Goal: Task Accomplishment & Management: Manage account settings

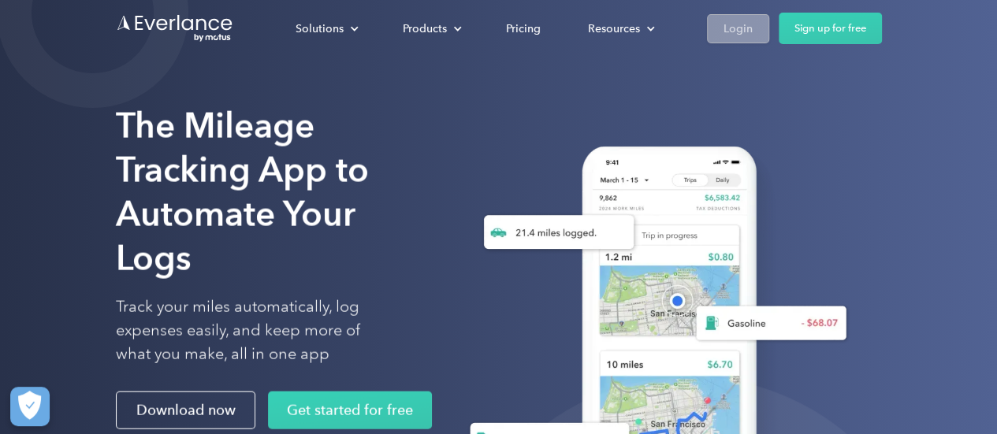
click at [731, 31] on div "Login" at bounding box center [738, 29] width 29 height 20
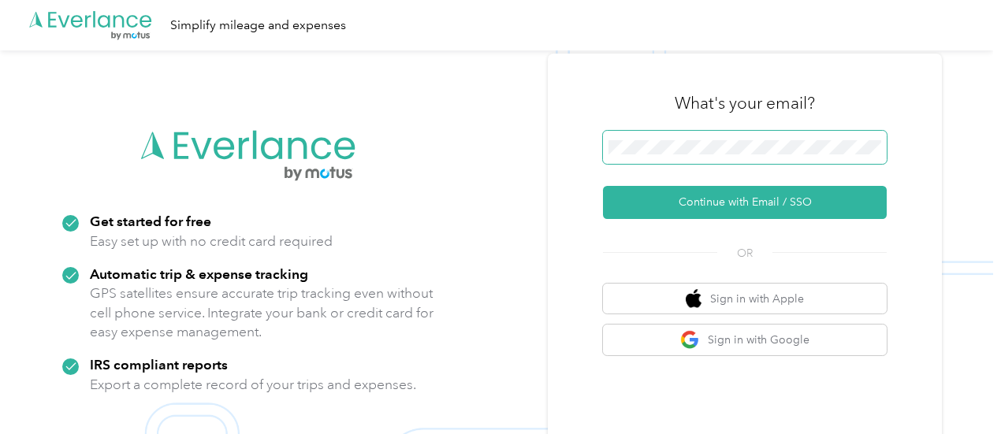
click at [725, 131] on span at bounding box center [745, 147] width 284 height 33
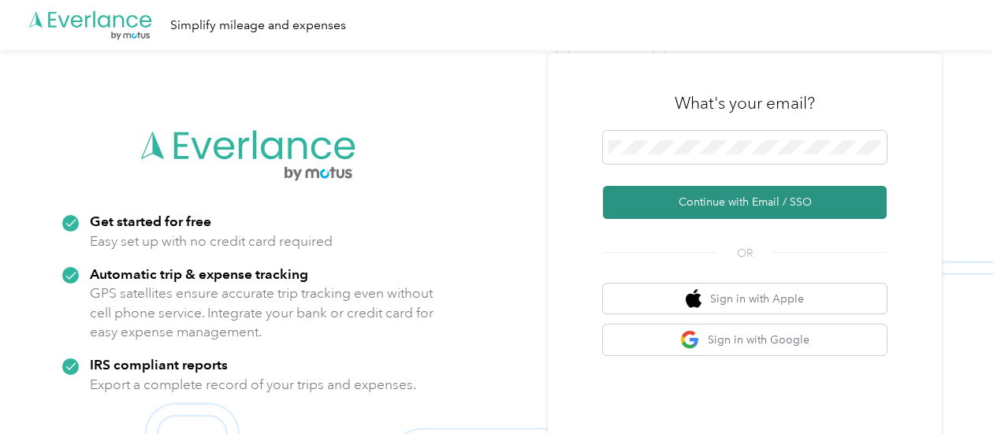
click at [725, 196] on button "Continue with Email / SSO" at bounding box center [745, 202] width 284 height 33
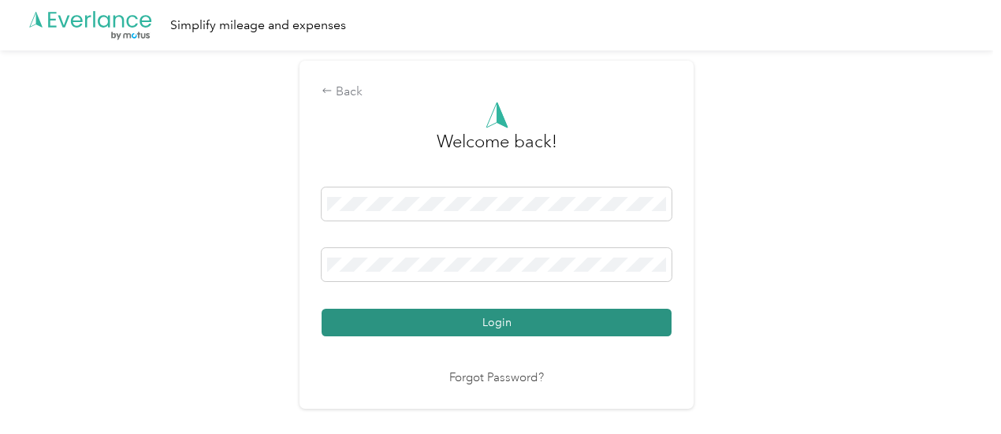
click at [552, 315] on button "Login" at bounding box center [497, 323] width 350 height 28
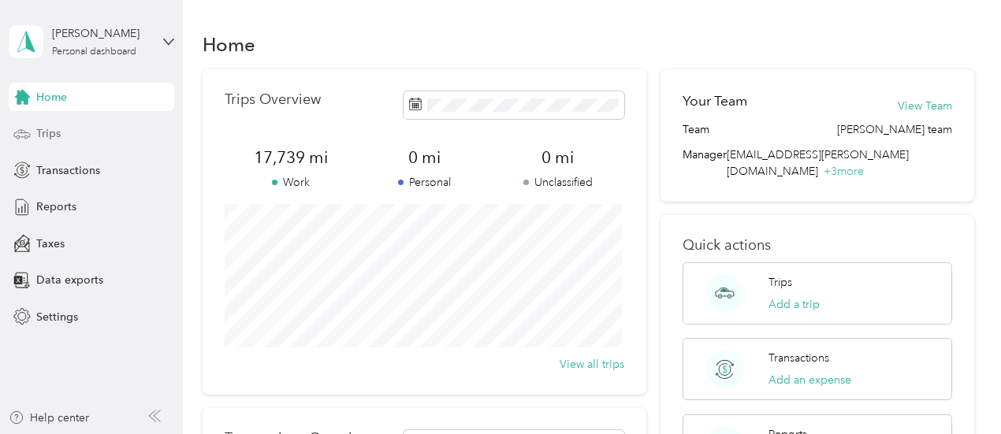
click at [62, 136] on div "Trips" at bounding box center [92, 134] width 166 height 28
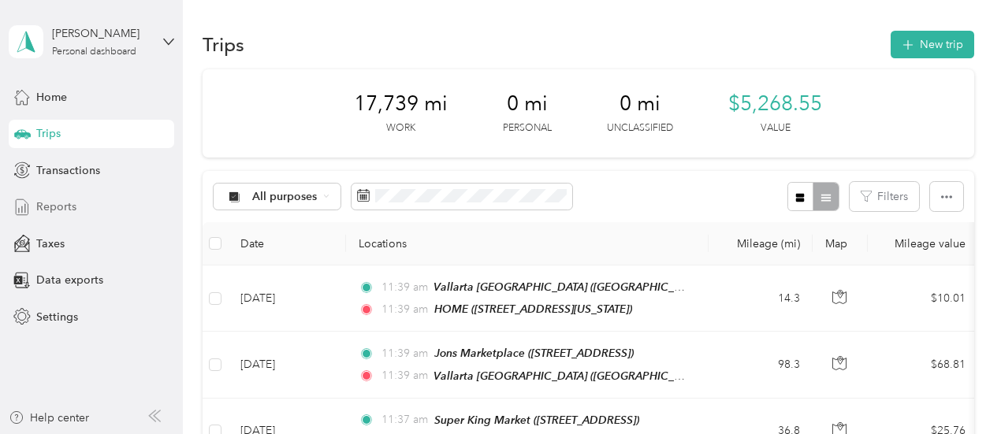
click at [57, 203] on span "Reports" at bounding box center [56, 207] width 40 height 17
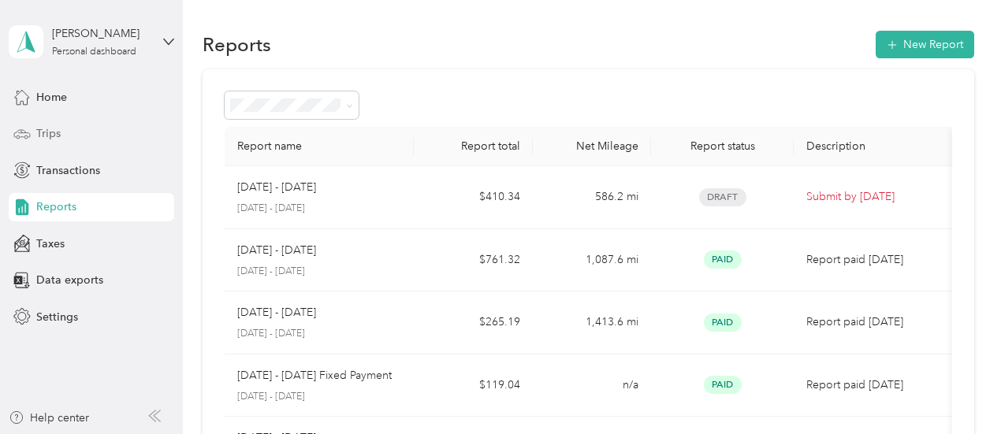
click at [55, 135] on span "Trips" at bounding box center [48, 133] width 24 height 17
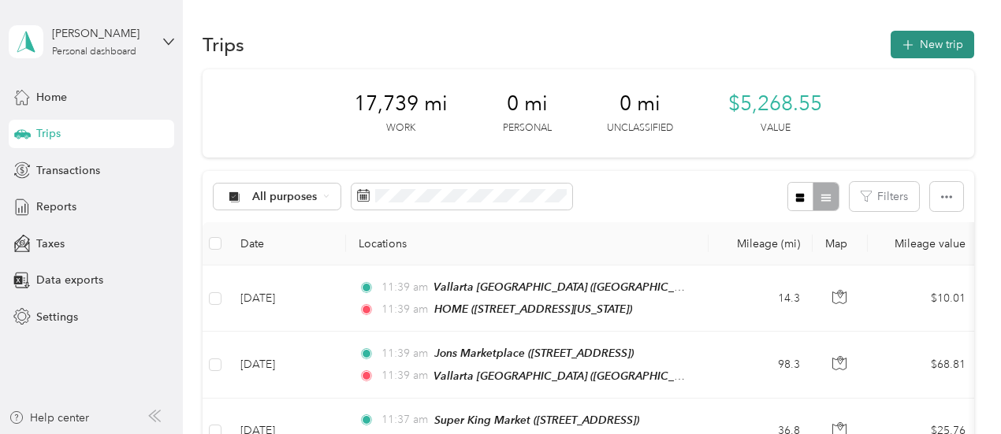
click at [929, 43] on button "New trip" at bounding box center [933, 45] width 84 height 28
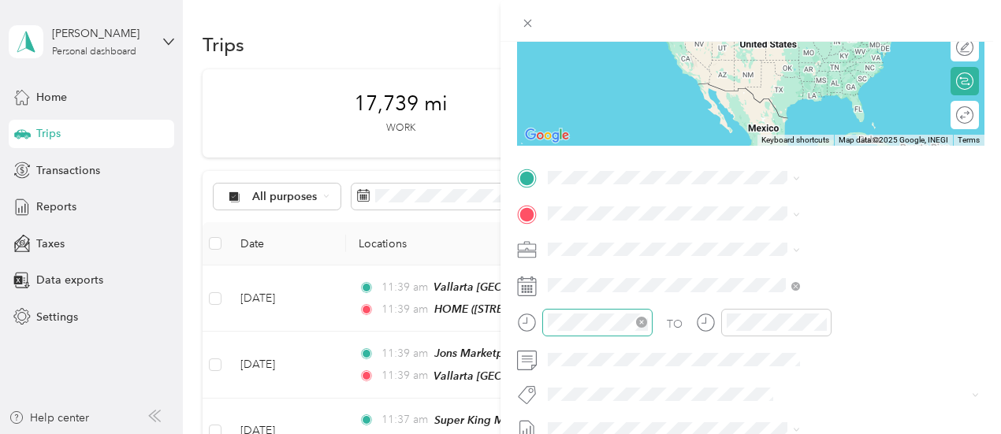
scroll to position [237, 0]
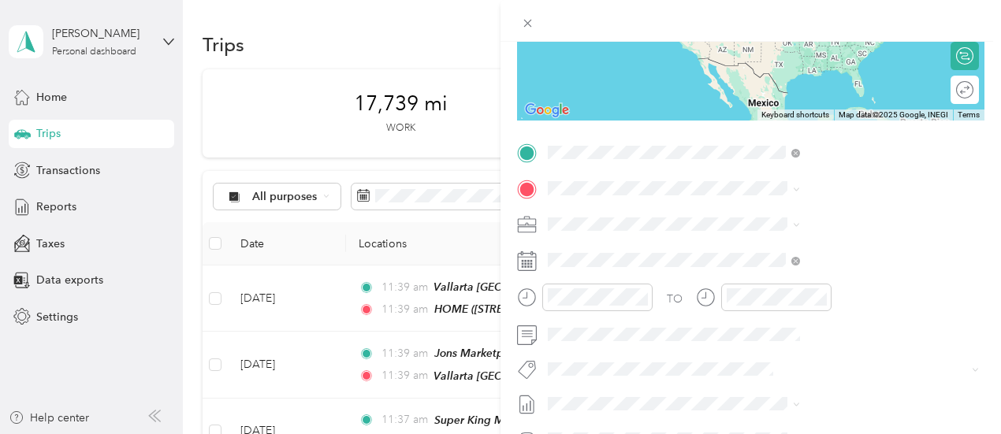
click at [781, 223] on div "HOME [STREET_ADDRESS][US_STATE]" at bounding box center [823, 224] width 158 height 33
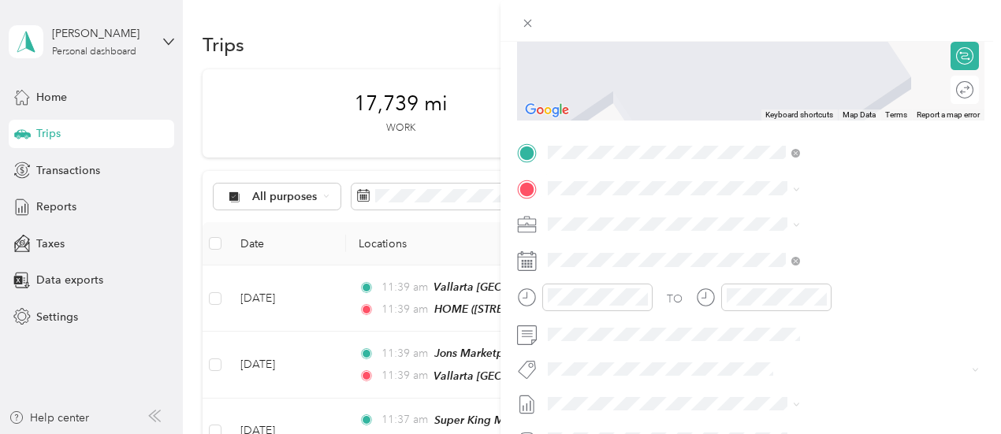
click at [808, 371] on strong "Keils Food Store" at bounding box center [842, 363] width 86 height 14
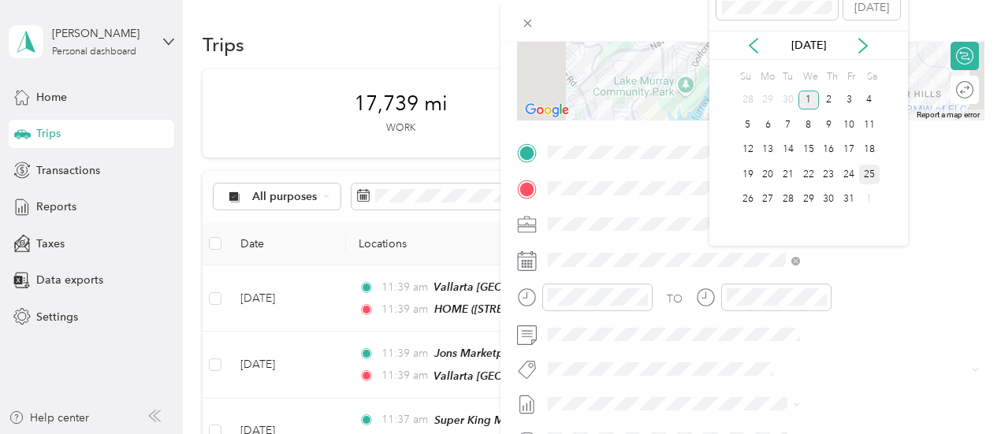
click at [869, 173] on div "25" at bounding box center [869, 175] width 20 height 20
click at [752, 47] on icon at bounding box center [754, 46] width 8 height 14
click at [831, 173] on div "25" at bounding box center [829, 175] width 20 height 20
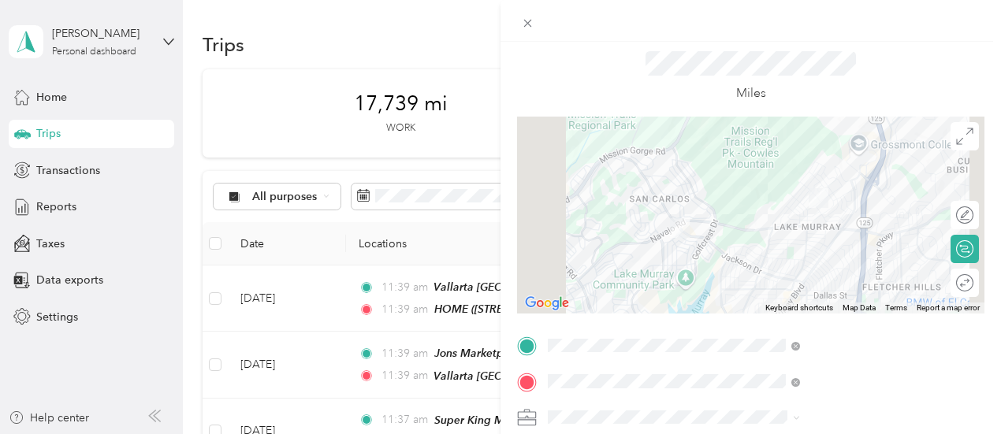
scroll to position [0, 0]
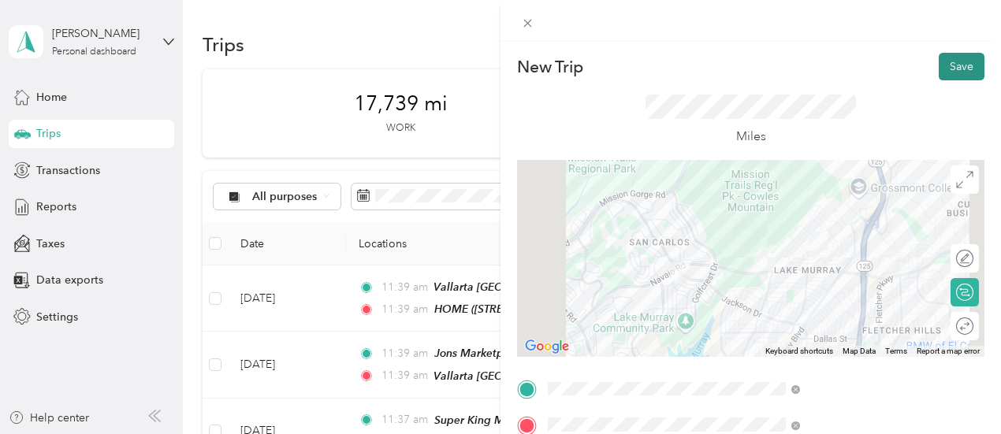
click at [955, 65] on button "Save" at bounding box center [962, 67] width 46 height 28
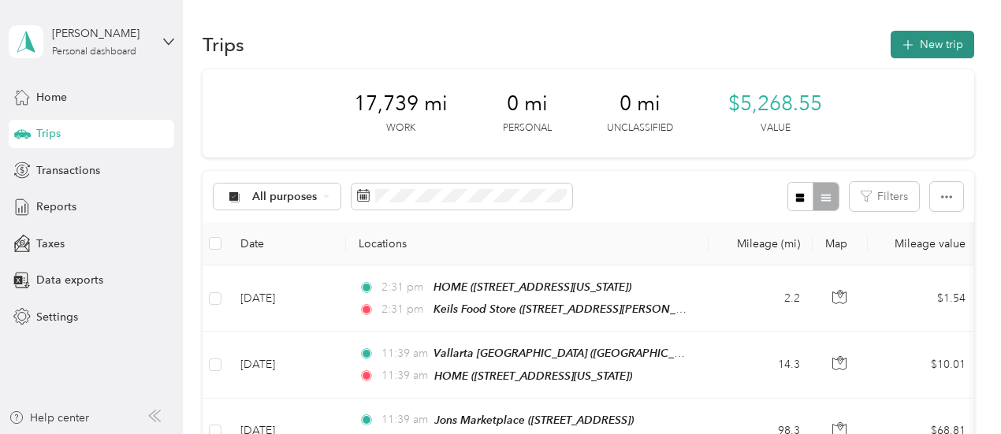
click at [941, 47] on button "New trip" at bounding box center [933, 45] width 84 height 28
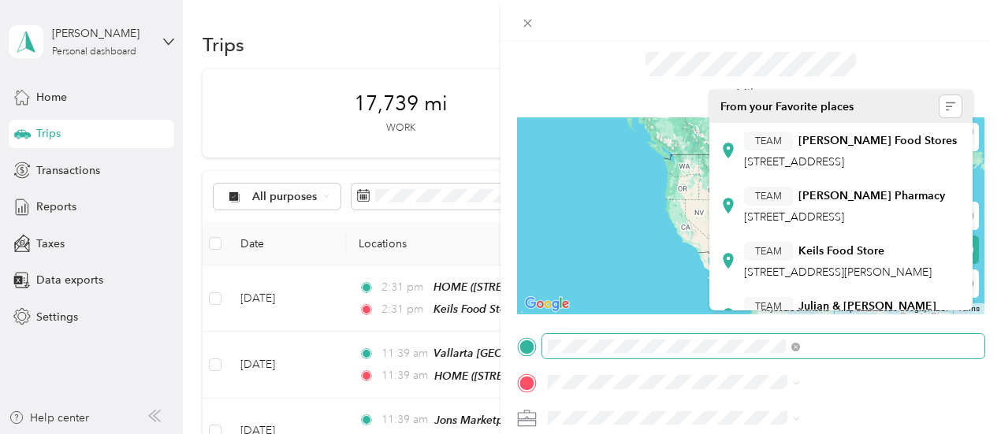
scroll to position [79, 0]
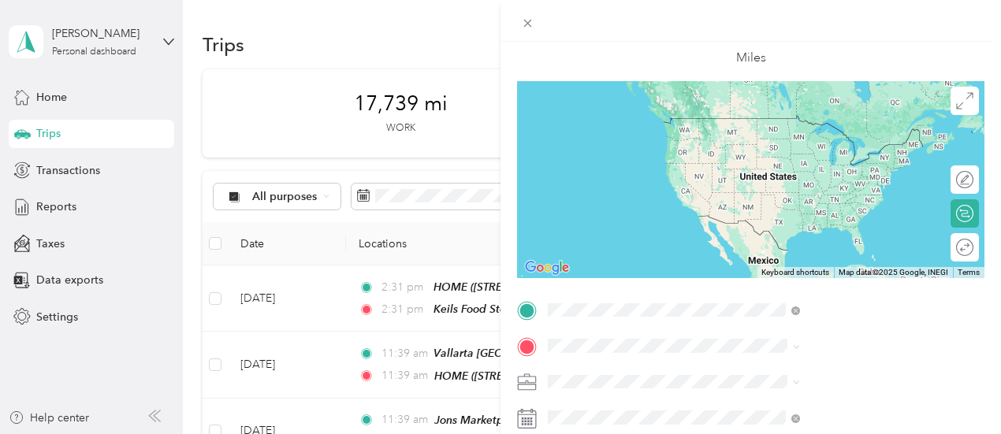
click at [801, 244] on strong "Keils Food Store" at bounding box center [842, 237] width 86 height 14
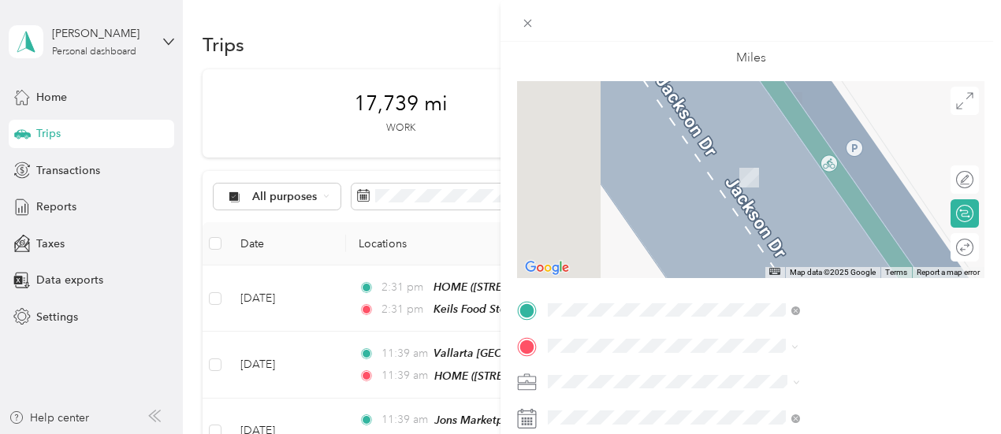
click at [840, 214] on div "TEAM Major Marketplace [STREET_ADDRESS][PERSON_NAME]" at bounding box center [838, 216] width 188 height 39
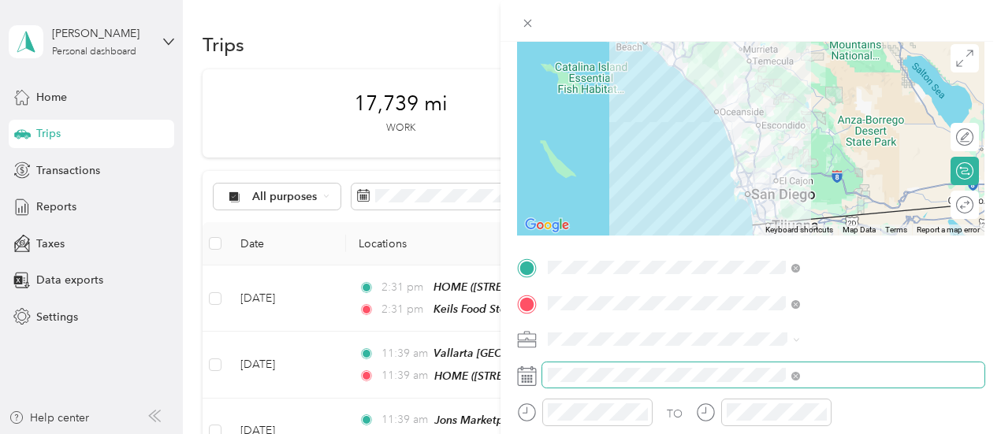
scroll to position [158, 0]
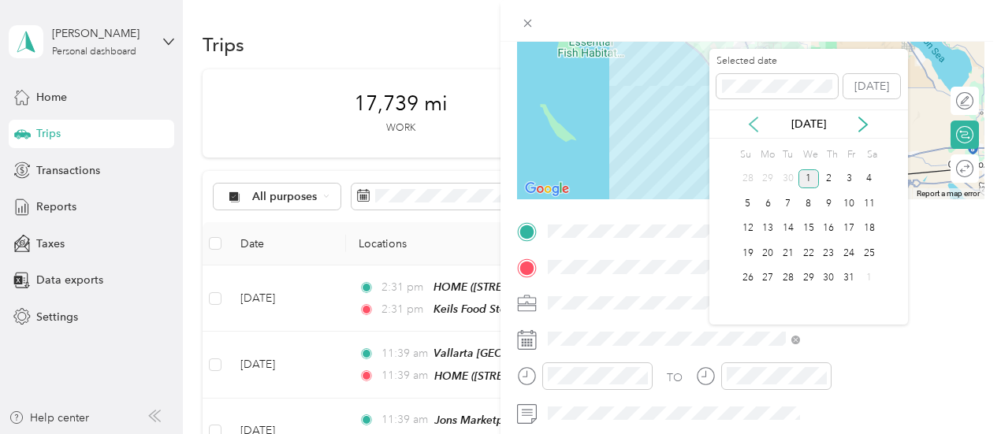
click at [754, 129] on icon at bounding box center [754, 124] width 8 height 14
click at [829, 247] on div "25" at bounding box center [829, 254] width 20 height 20
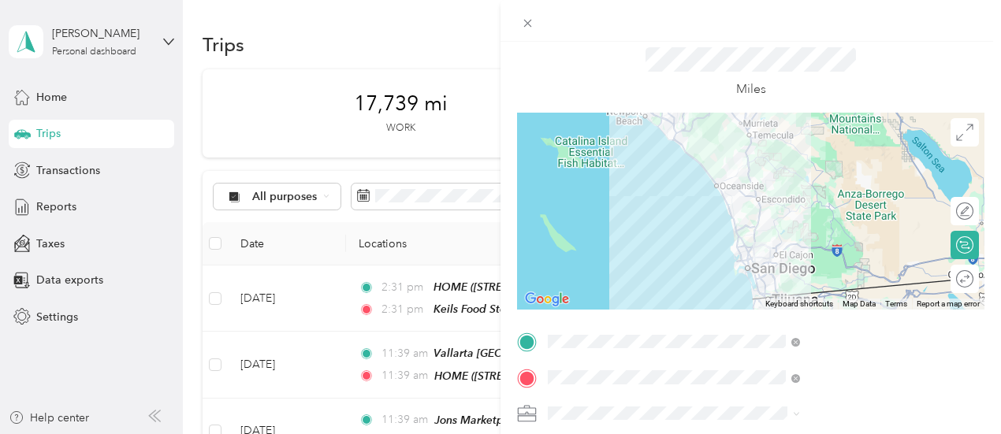
scroll to position [0, 0]
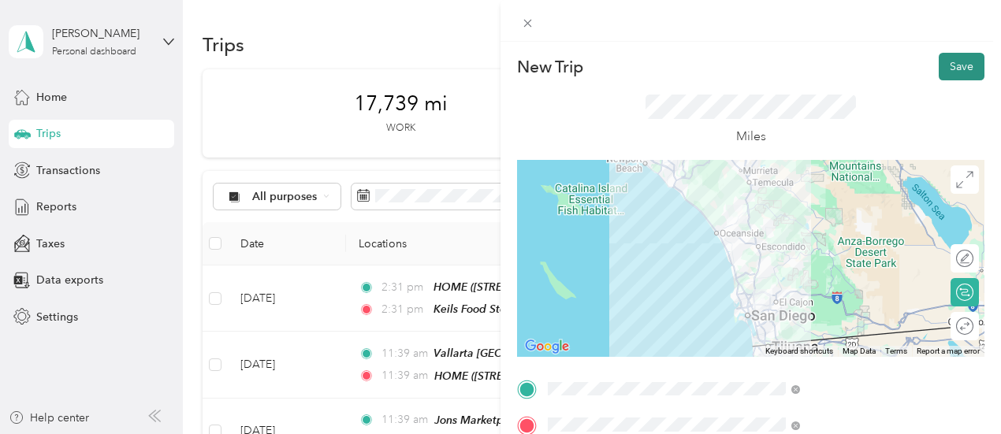
click at [946, 59] on button "Save" at bounding box center [962, 67] width 46 height 28
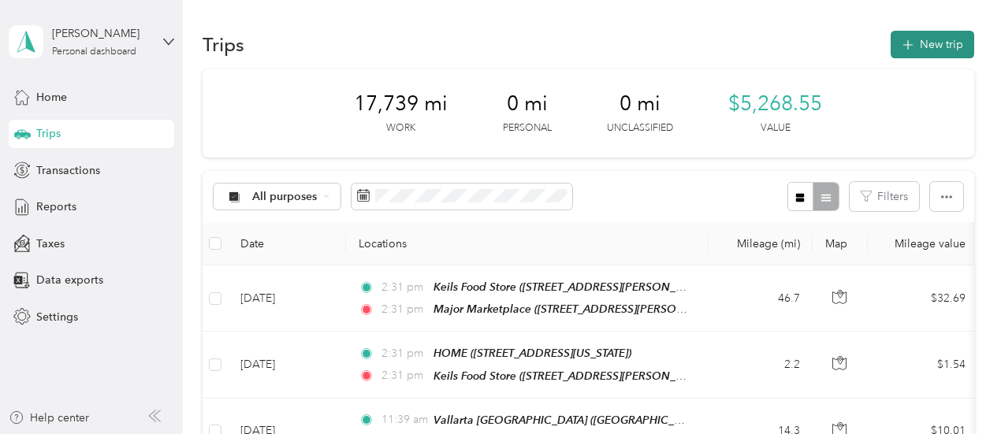
click at [911, 34] on button "New trip" at bounding box center [933, 45] width 84 height 28
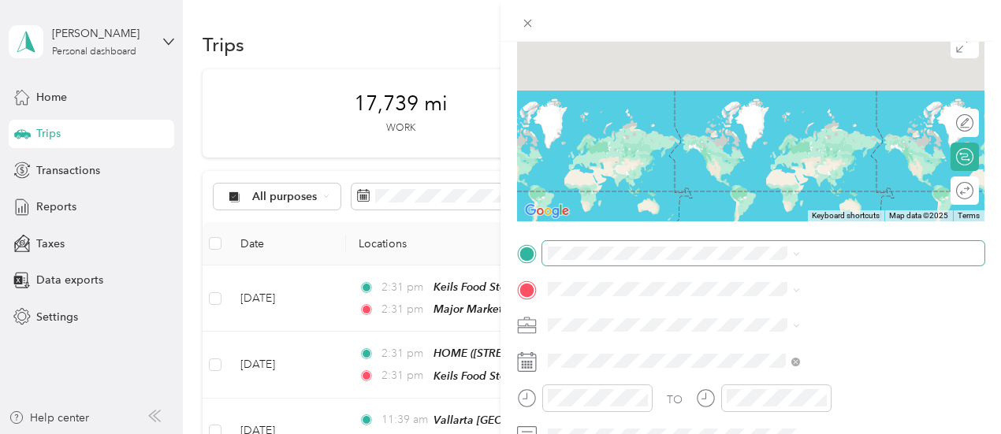
scroll to position [158, 0]
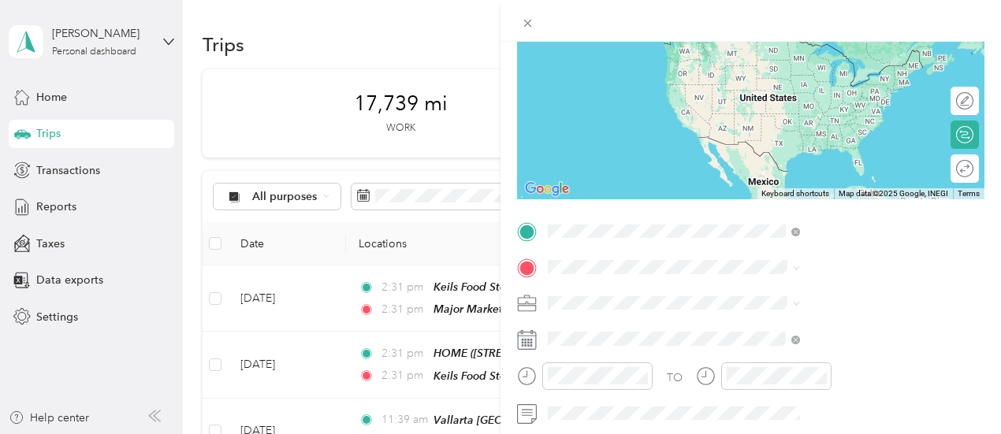
click at [785, 311] on span "[STREET_ADDRESS][PERSON_NAME]" at bounding box center [838, 317] width 188 height 13
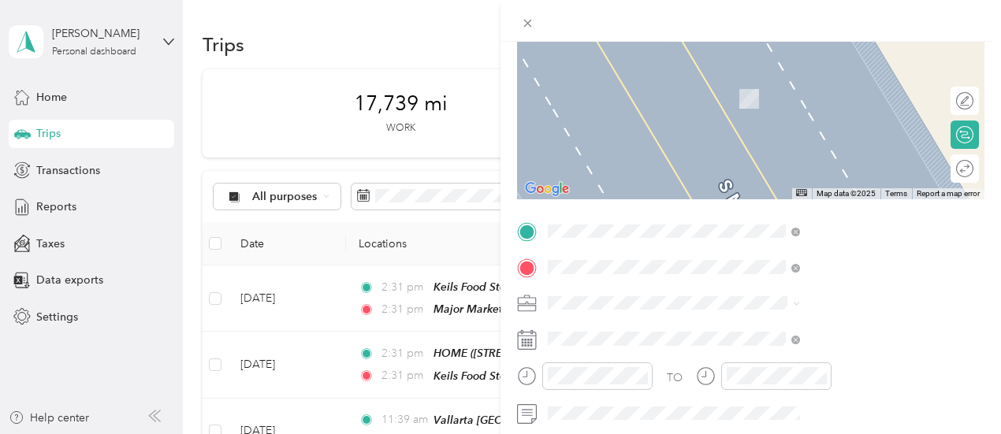
click at [824, 100] on div "Desert Pantry [STREET_ADDRESS][PERSON_NAME][US_STATE]" at bounding box center [852, 99] width 217 height 50
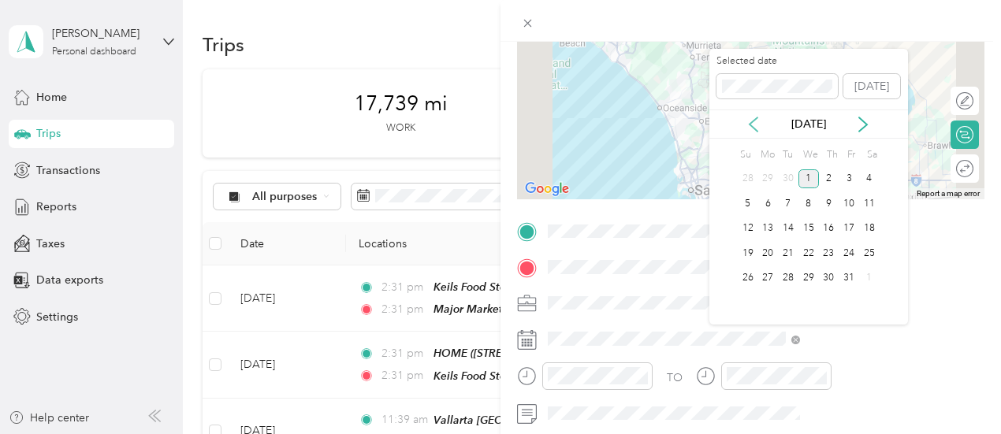
click at [754, 122] on icon at bounding box center [754, 125] width 16 height 16
click at [825, 250] on div "25" at bounding box center [829, 254] width 20 height 20
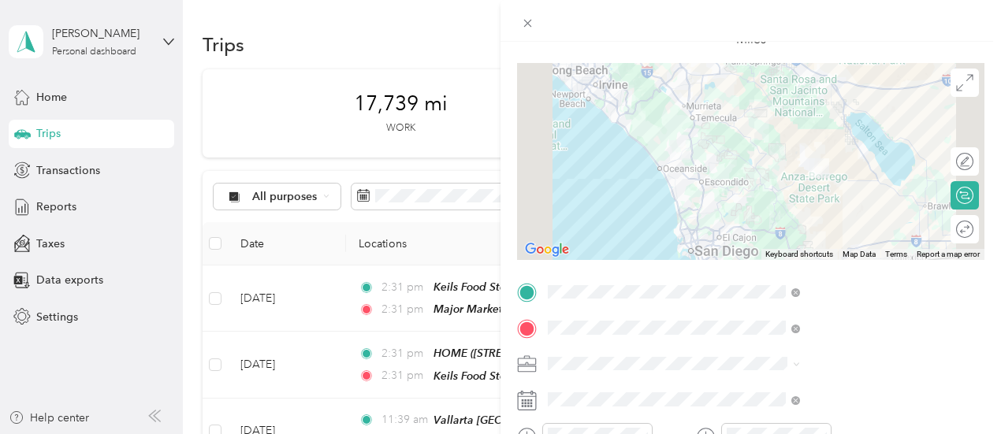
scroll to position [0, 0]
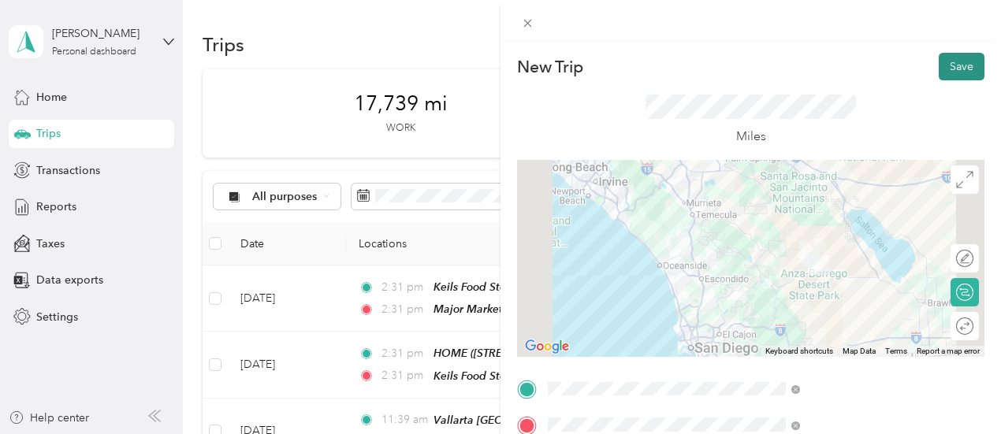
click at [954, 70] on button "Save" at bounding box center [962, 67] width 46 height 28
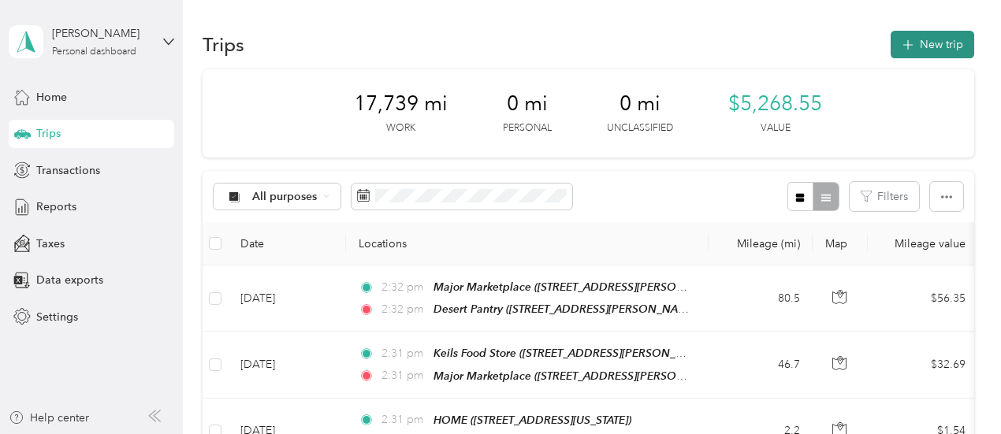
click at [937, 47] on button "New trip" at bounding box center [933, 45] width 84 height 28
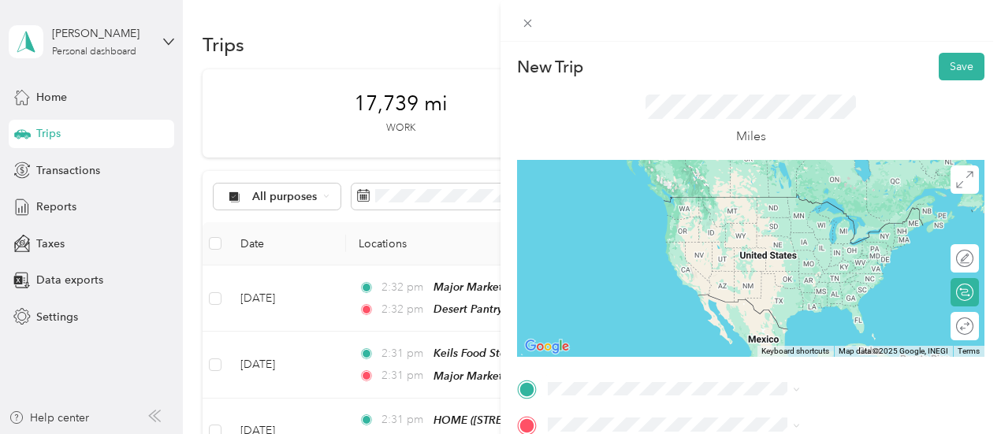
click at [805, 233] on span "[STREET_ADDRESS][PERSON_NAME][US_STATE]" at bounding box center [838, 226] width 188 height 30
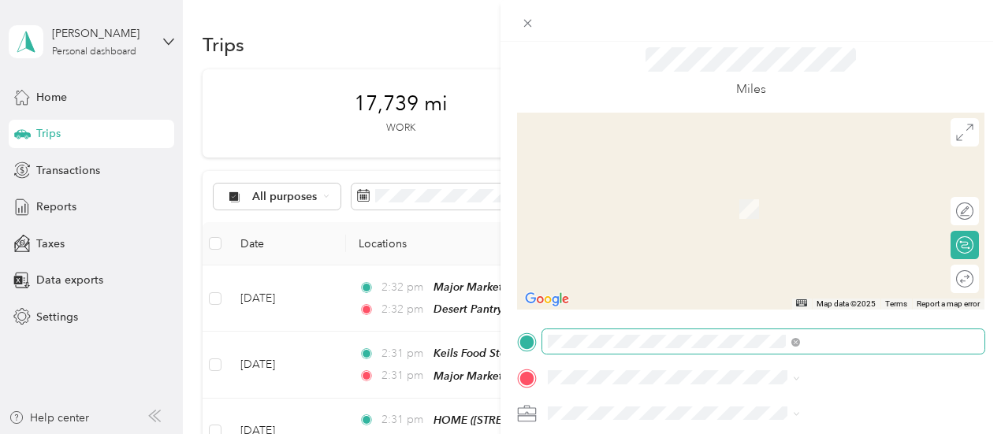
scroll to position [79, 0]
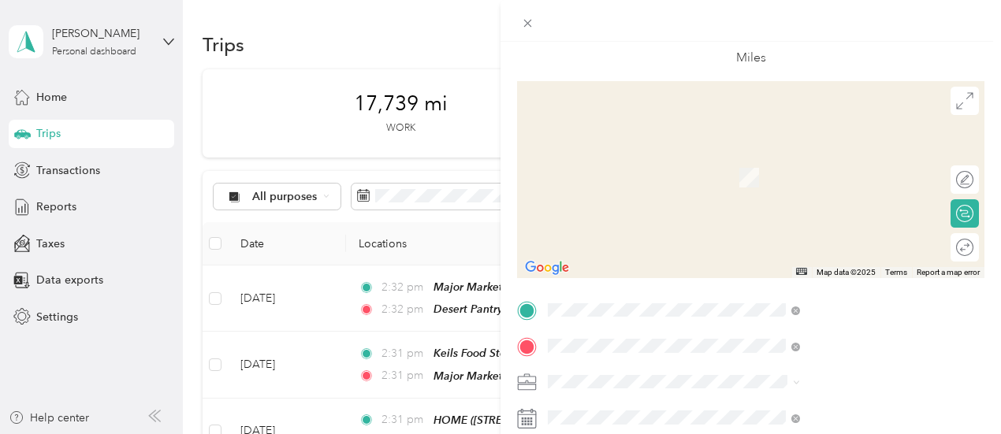
click at [816, 171] on div "TEAM Vallarta Supermarkets [STREET_ADDRESS]" at bounding box center [828, 172] width 168 height 39
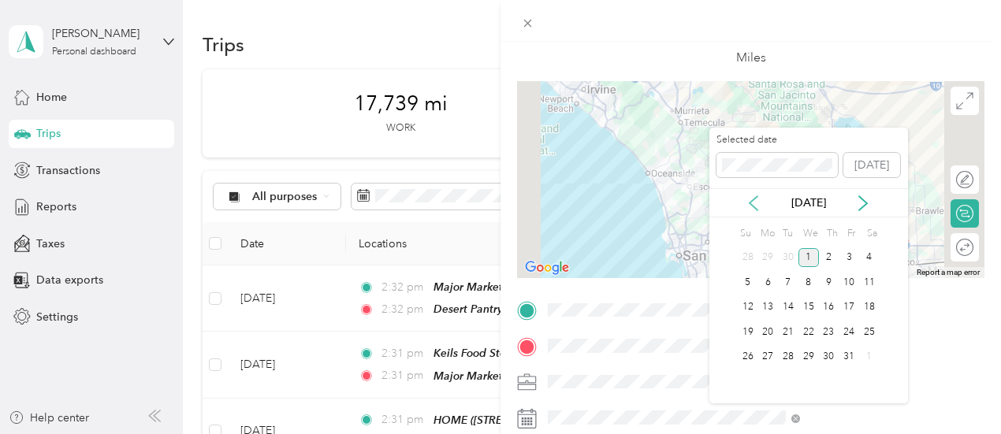
click at [756, 196] on icon at bounding box center [754, 204] width 16 height 16
click at [826, 329] on div "25" at bounding box center [829, 332] width 20 height 20
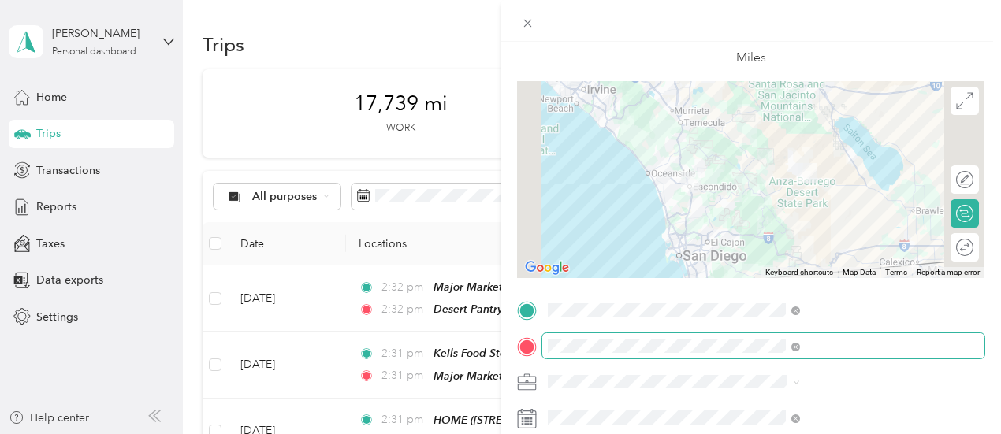
scroll to position [0, 0]
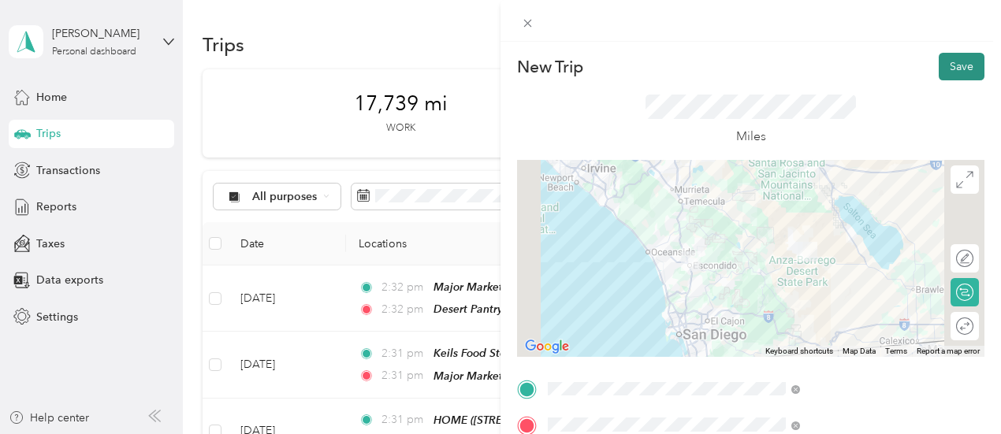
click at [951, 64] on button "Save" at bounding box center [962, 67] width 46 height 28
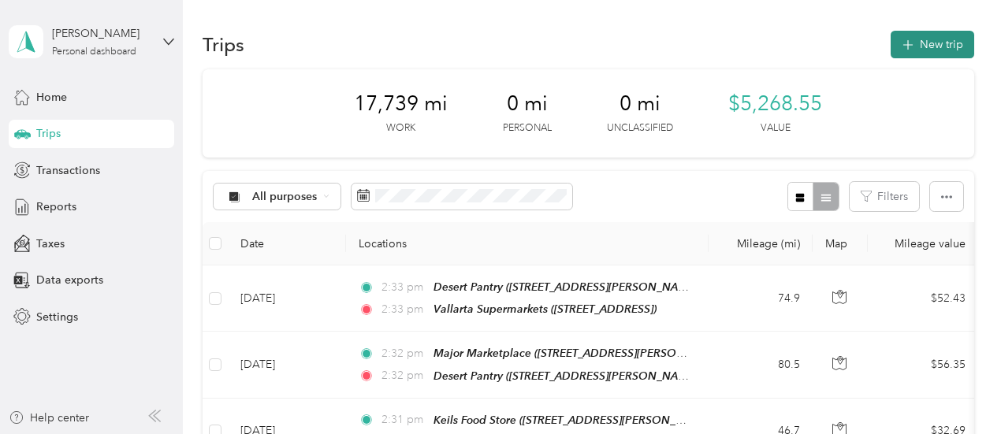
click at [927, 40] on button "New trip" at bounding box center [933, 45] width 84 height 28
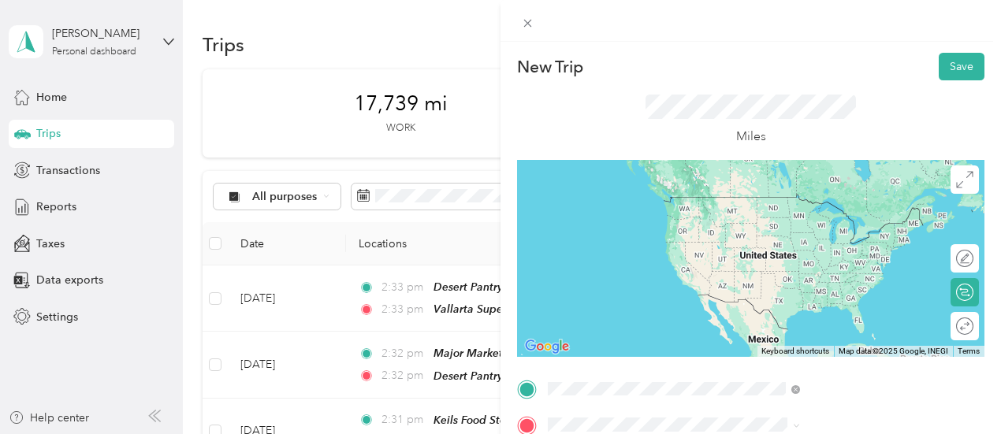
click at [836, 225] on span "[STREET_ADDRESS]" at bounding box center [794, 225] width 100 height 13
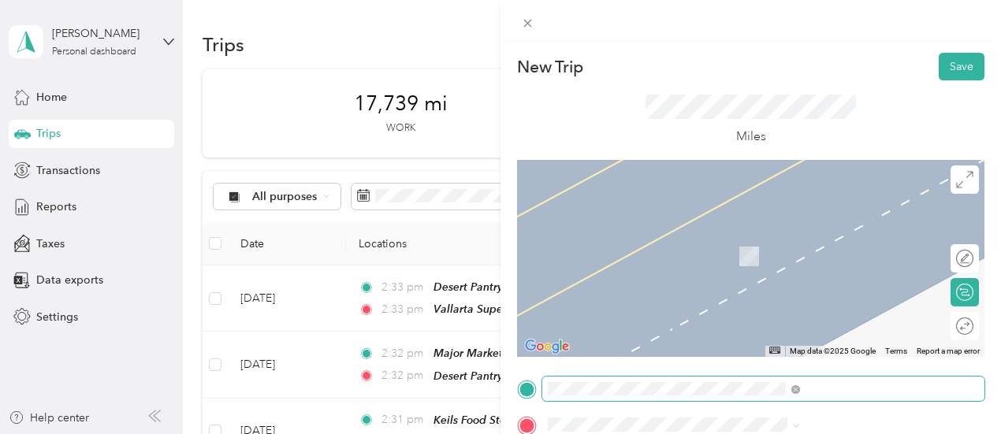
scroll to position [79, 0]
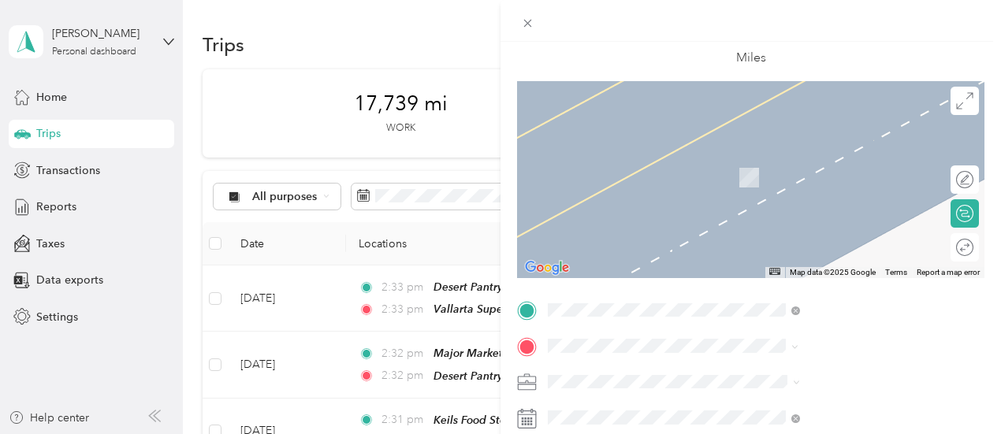
click at [824, 280] on strong "Mi Pueblo Kaelins Market" at bounding box center [866, 273] width 134 height 14
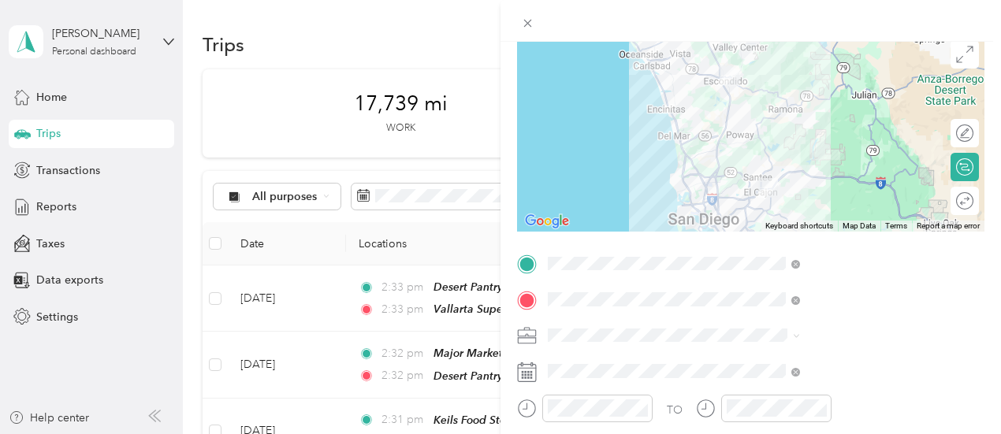
scroll to position [158, 0]
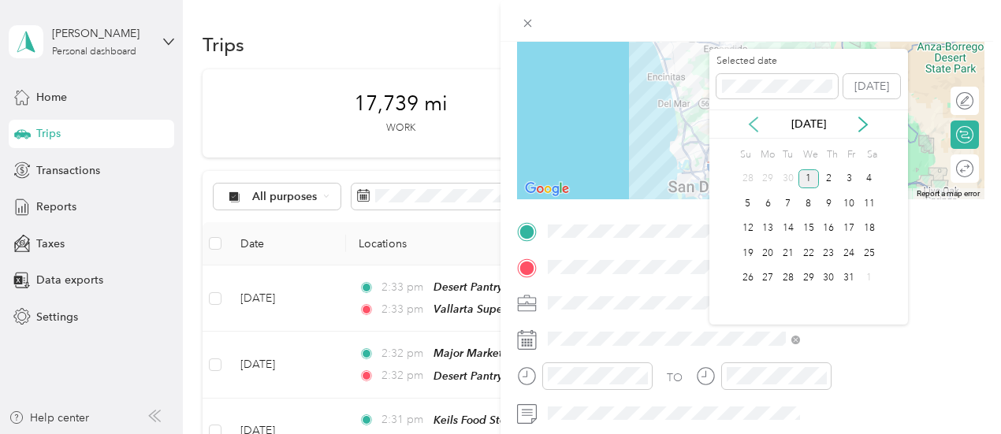
click at [752, 127] on icon at bounding box center [754, 125] width 16 height 16
click at [829, 250] on div "25" at bounding box center [829, 254] width 20 height 20
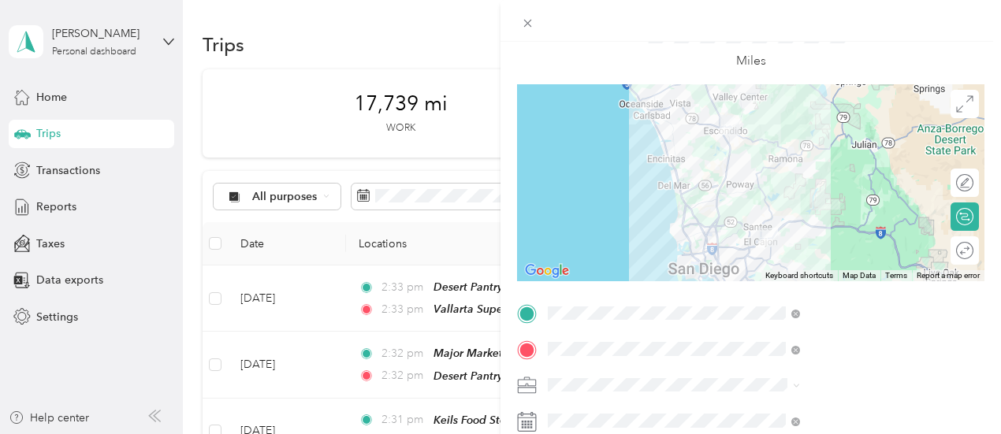
scroll to position [0, 0]
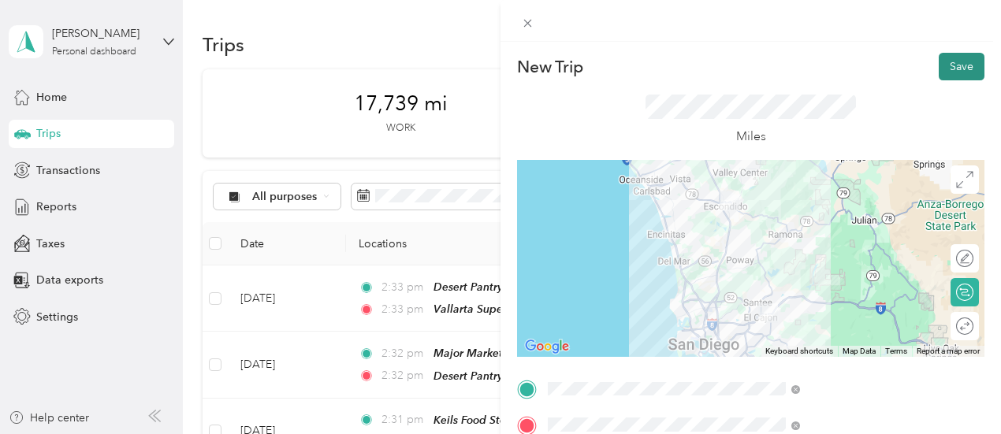
click at [946, 68] on button "Save" at bounding box center [962, 67] width 46 height 28
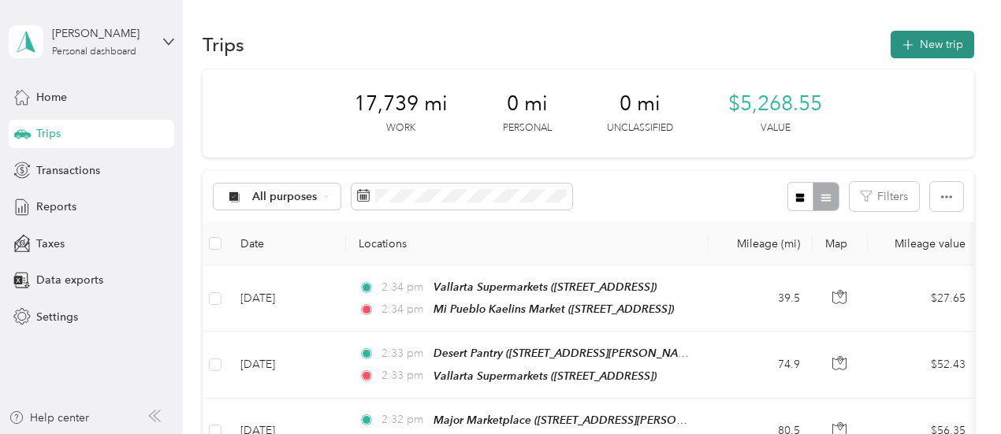
click at [943, 50] on button "New trip" at bounding box center [933, 45] width 84 height 28
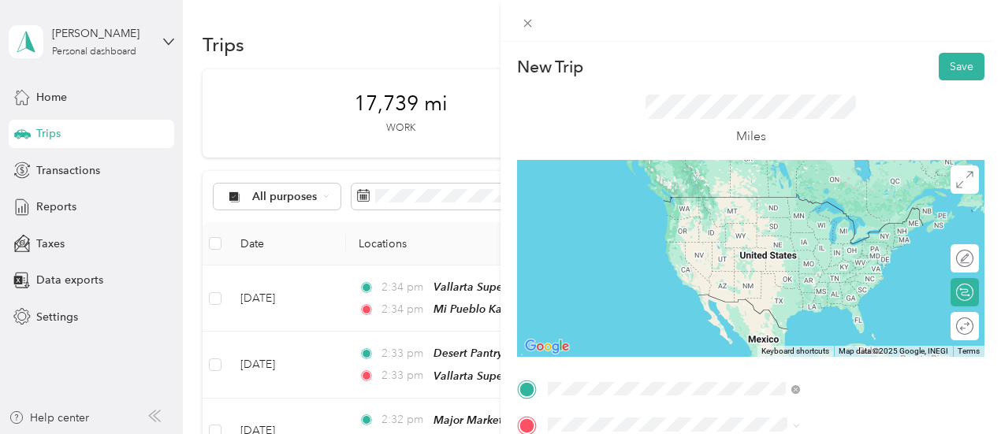
click at [804, 323] on strong "Mi Pueblo Kaelins Market" at bounding box center [866, 316] width 134 height 14
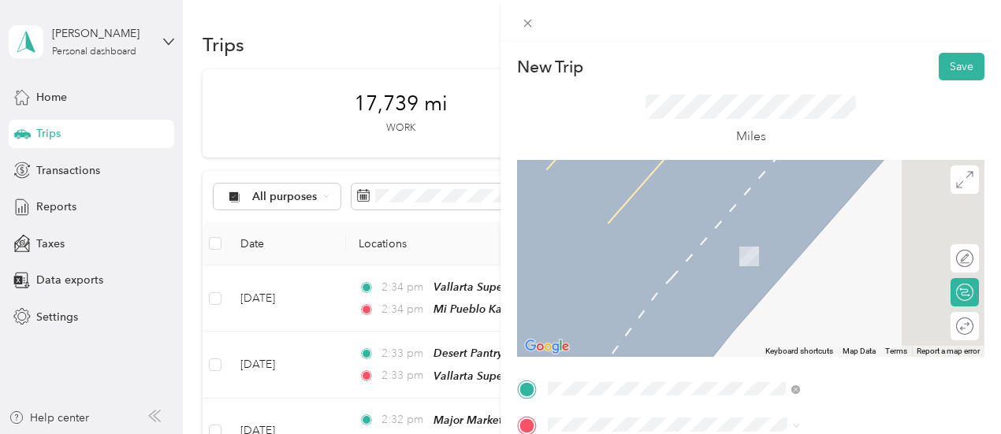
scroll to position [79, 0]
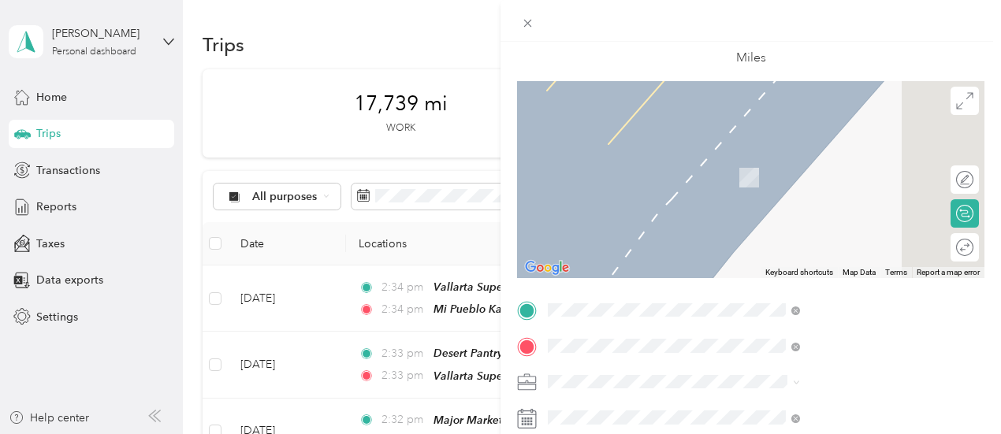
click at [799, 252] on span "[STREET_ADDRESS][US_STATE]" at bounding box center [823, 245] width 158 height 14
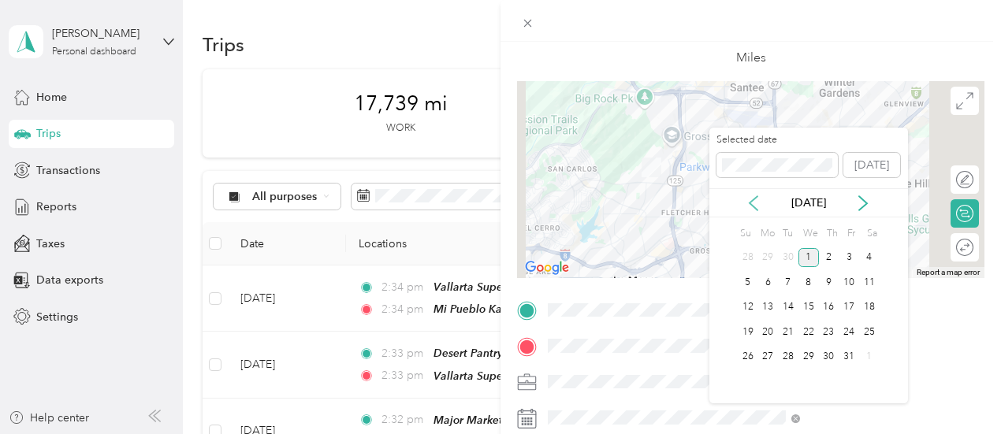
click at [755, 205] on icon at bounding box center [754, 204] width 16 height 16
click at [831, 330] on div "25" at bounding box center [829, 332] width 20 height 20
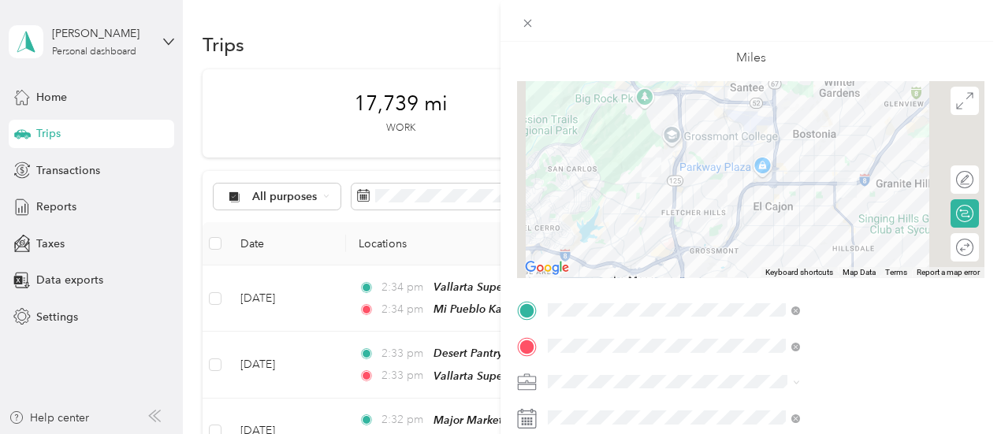
scroll to position [0, 0]
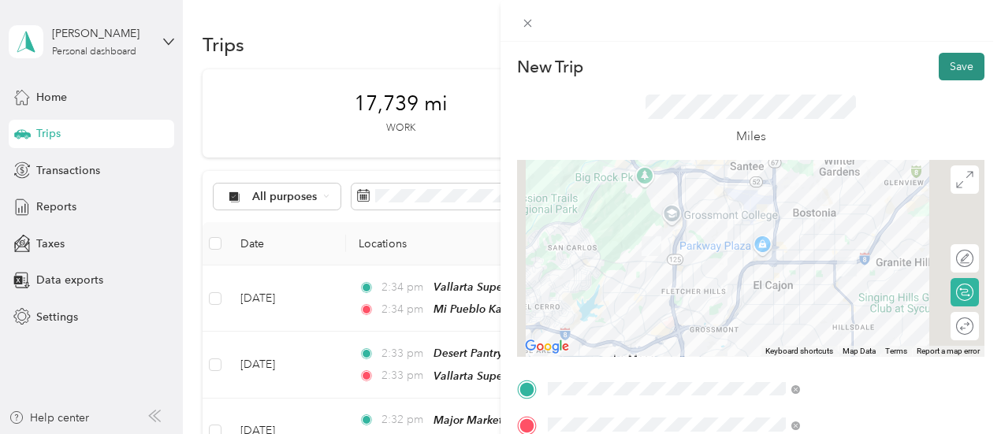
click at [954, 61] on button "Save" at bounding box center [962, 67] width 46 height 28
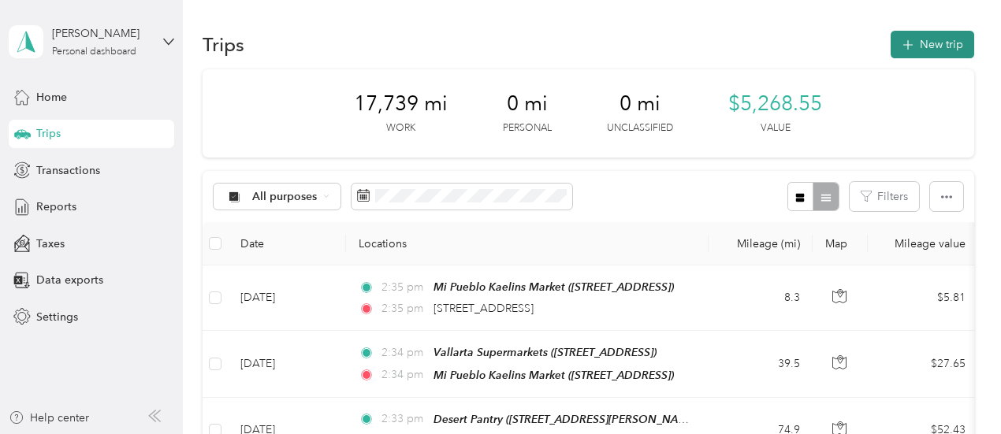
click at [921, 46] on button "New trip" at bounding box center [933, 45] width 84 height 28
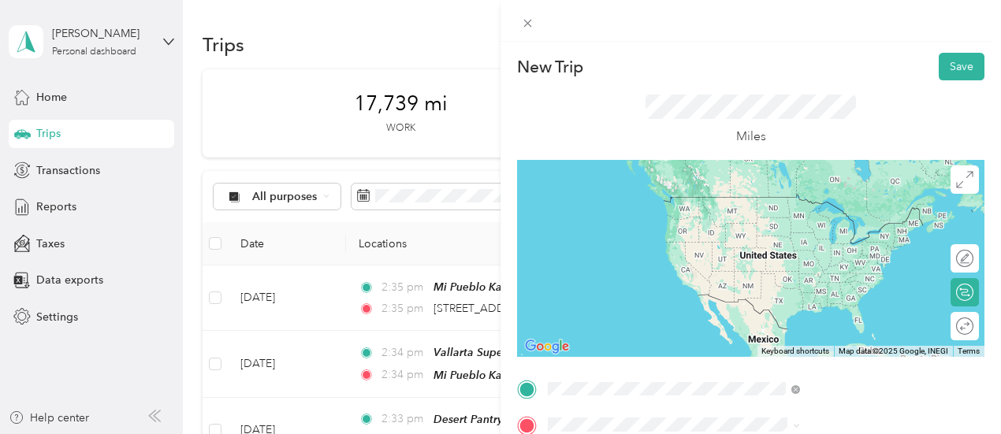
click at [807, 285] on span "[STREET_ADDRESS][US_STATE]" at bounding box center [823, 288] width 158 height 14
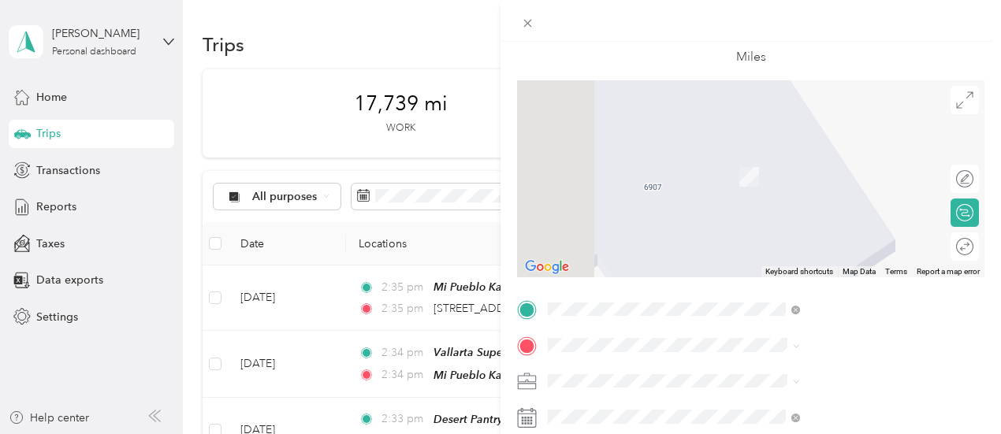
scroll to position [158, 0]
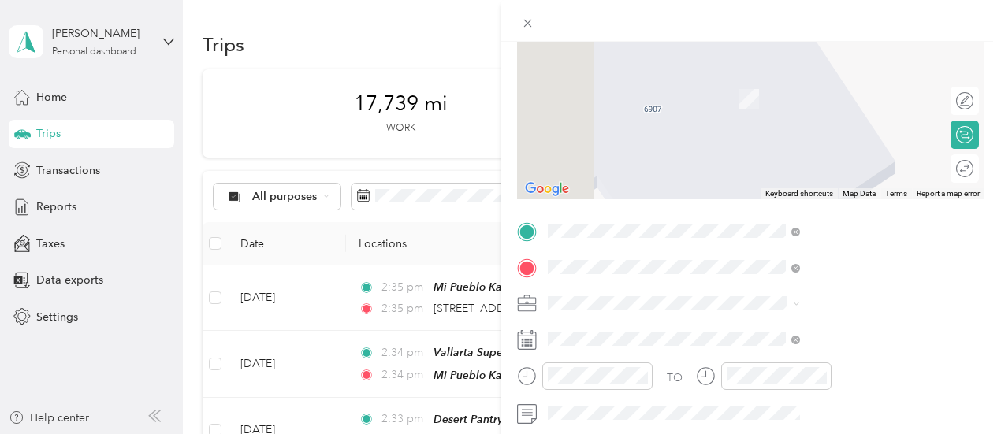
click at [787, 140] on div "[GEOGRAPHIC_DATA] [GEOGRAPHIC_DATA], [US_STATE], [GEOGRAPHIC_DATA]" at bounding box center [852, 149] width 217 height 50
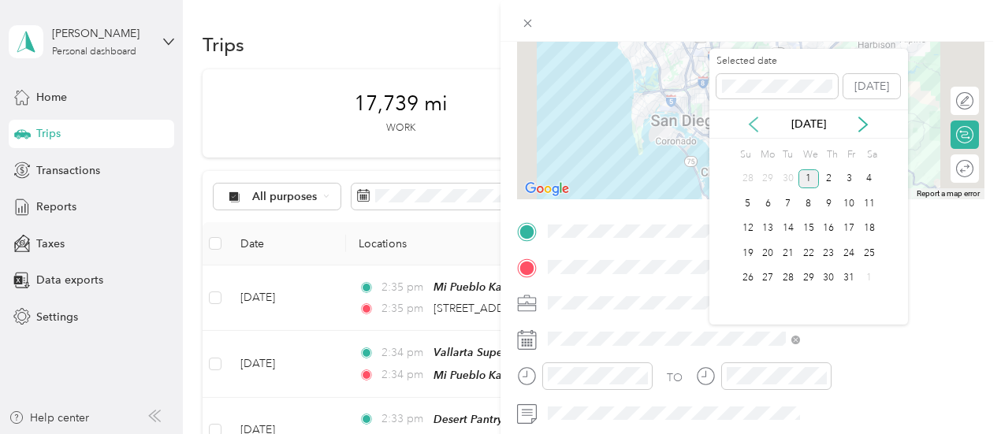
click at [749, 122] on icon at bounding box center [754, 125] width 16 height 16
click at [785, 275] on div "30" at bounding box center [788, 279] width 20 height 20
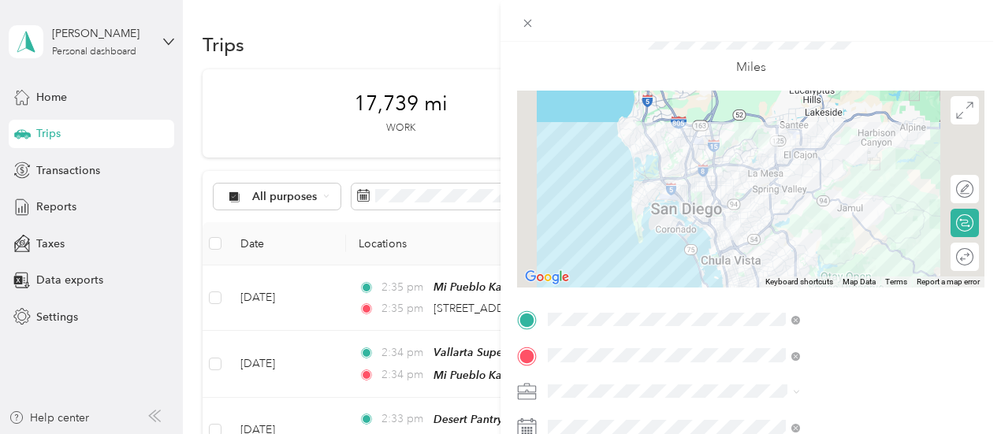
scroll to position [0, 0]
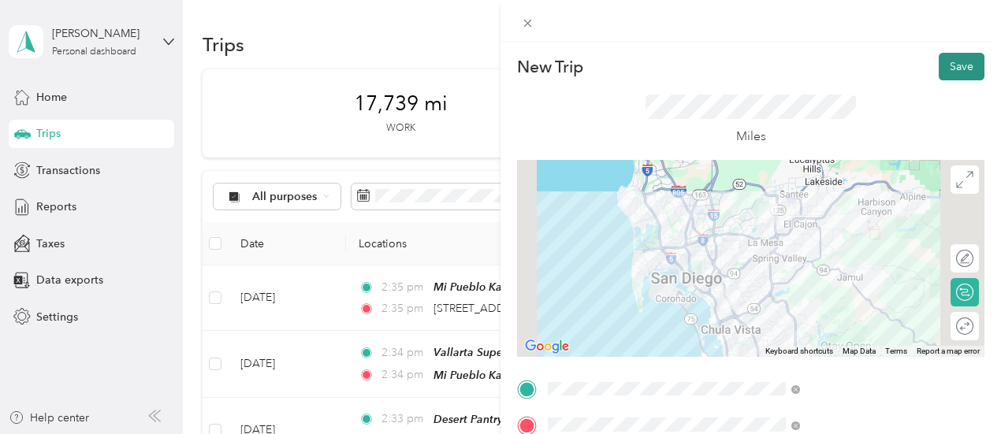
click at [955, 69] on button "Save" at bounding box center [962, 67] width 46 height 28
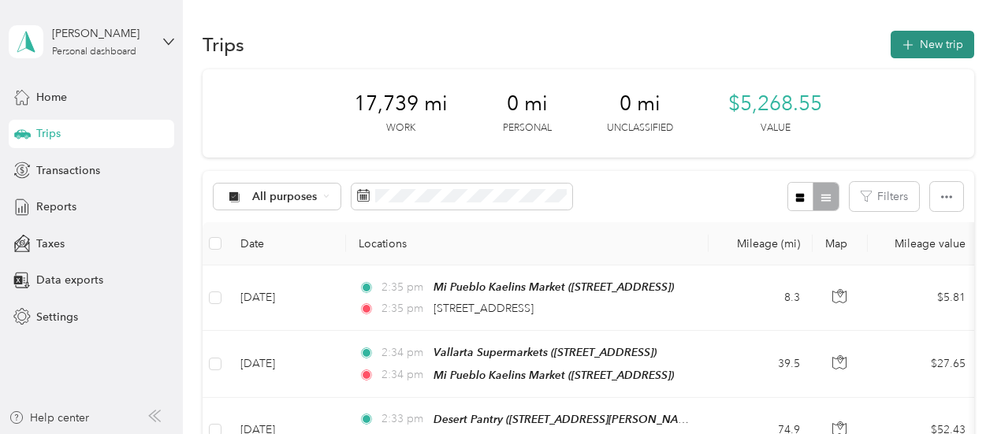
click at [924, 45] on button "New trip" at bounding box center [933, 45] width 84 height 28
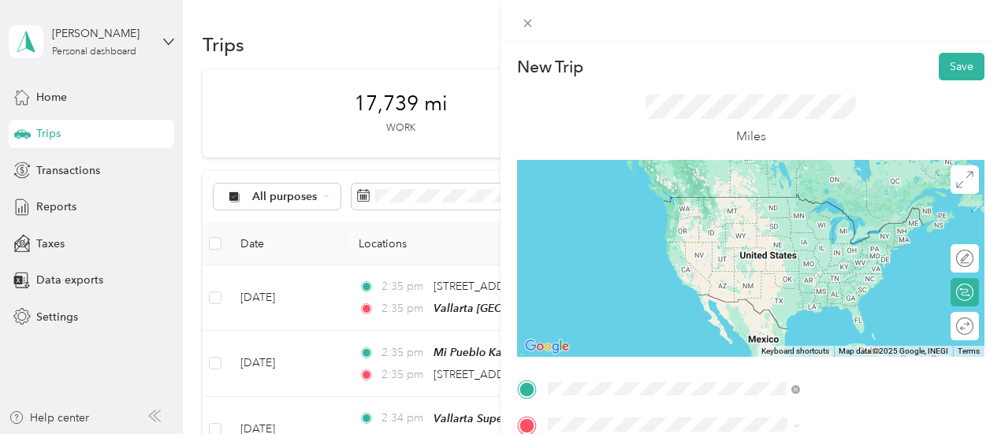
click at [810, 281] on span "[GEOGRAPHIC_DATA], [US_STATE], [GEOGRAPHIC_DATA]" at bounding box center [834, 278] width 181 height 30
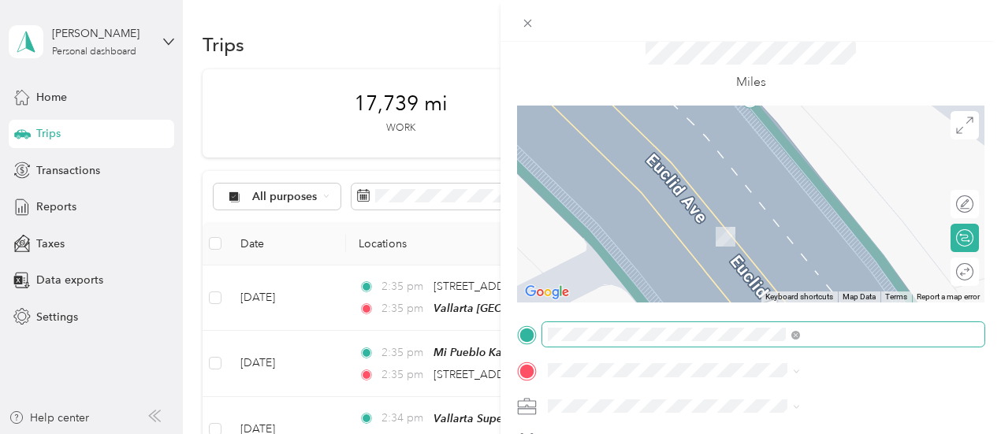
scroll to position [79, 0]
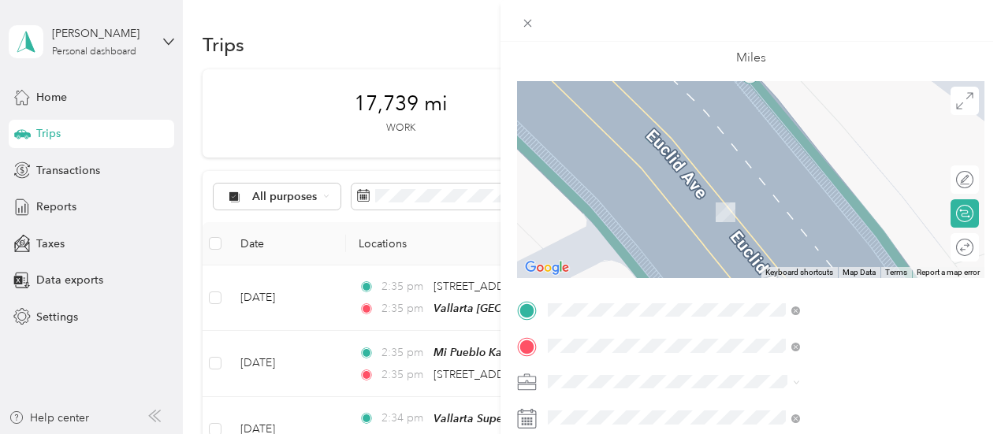
click at [804, 178] on span "[STREET_ADDRESS]" at bounding box center [794, 183] width 100 height 13
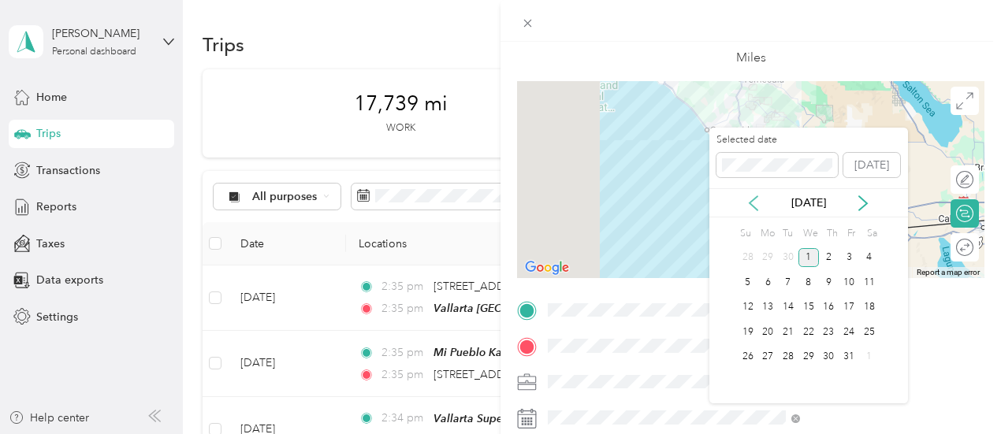
click at [751, 204] on icon at bounding box center [754, 203] width 8 height 14
click at [785, 357] on div "30" at bounding box center [788, 358] width 20 height 20
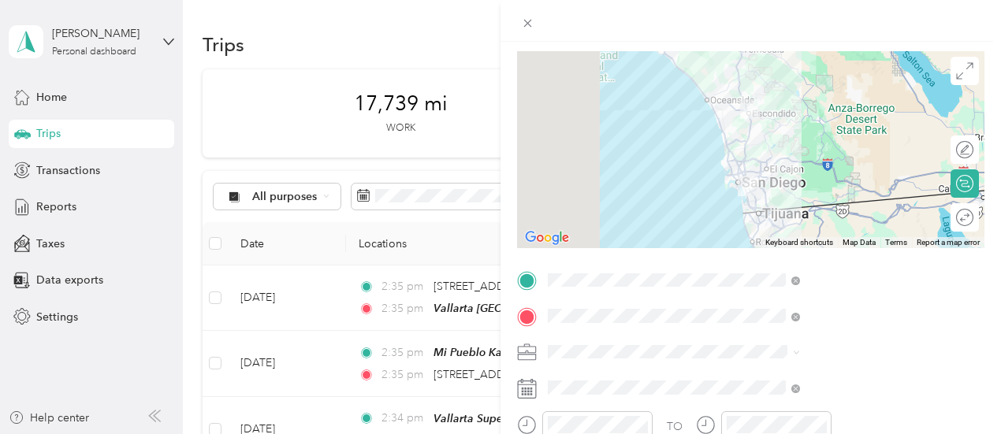
scroll to position [0, 0]
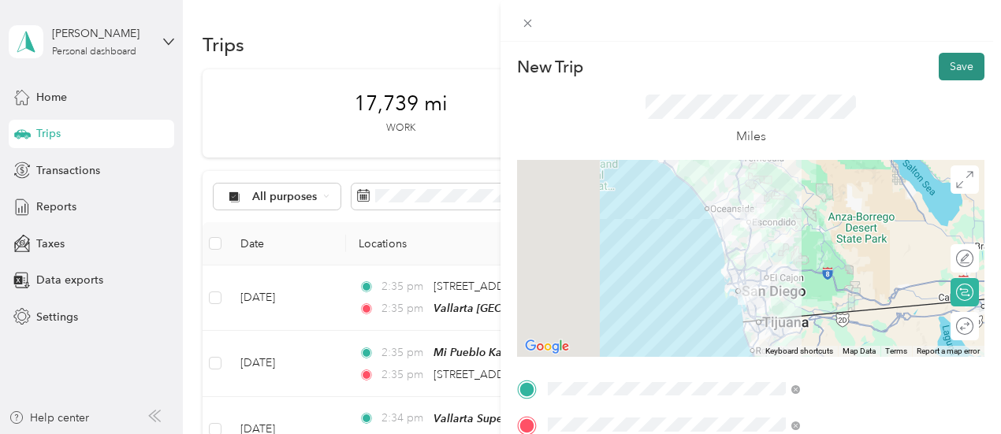
click at [951, 69] on button "Save" at bounding box center [962, 67] width 46 height 28
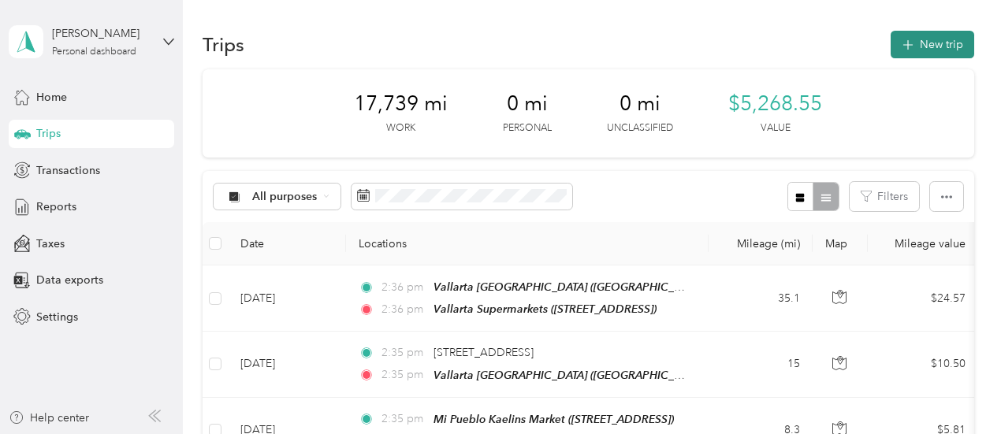
click at [939, 40] on button "New trip" at bounding box center [933, 45] width 84 height 28
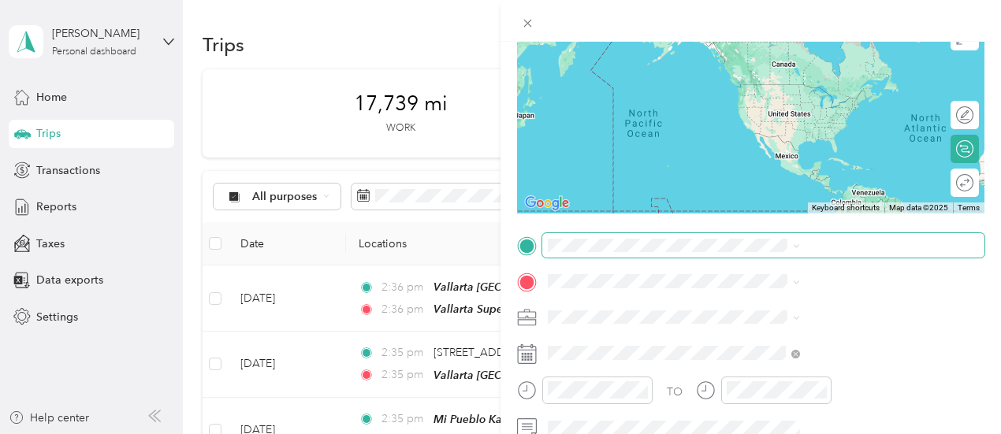
scroll to position [158, 0]
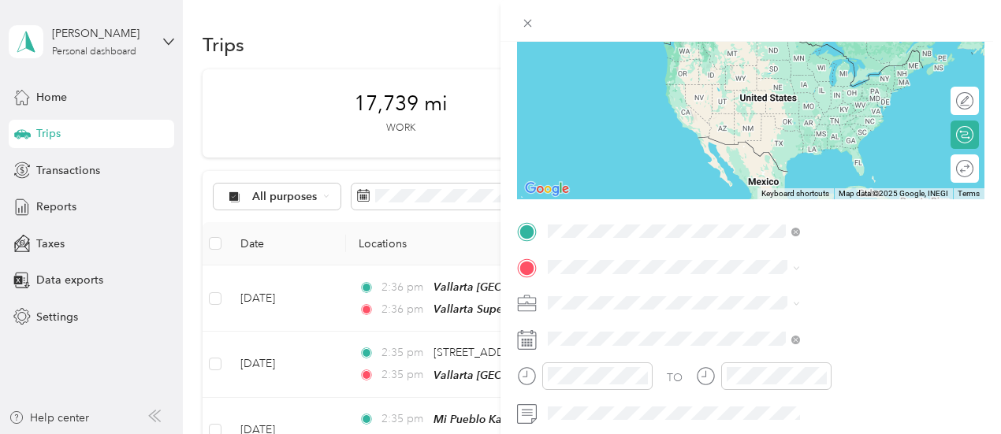
click at [792, 187] on div "TEAM Vallarta Supermarket [STREET_ADDRESS][PERSON_NAME]" at bounding box center [838, 167] width 188 height 39
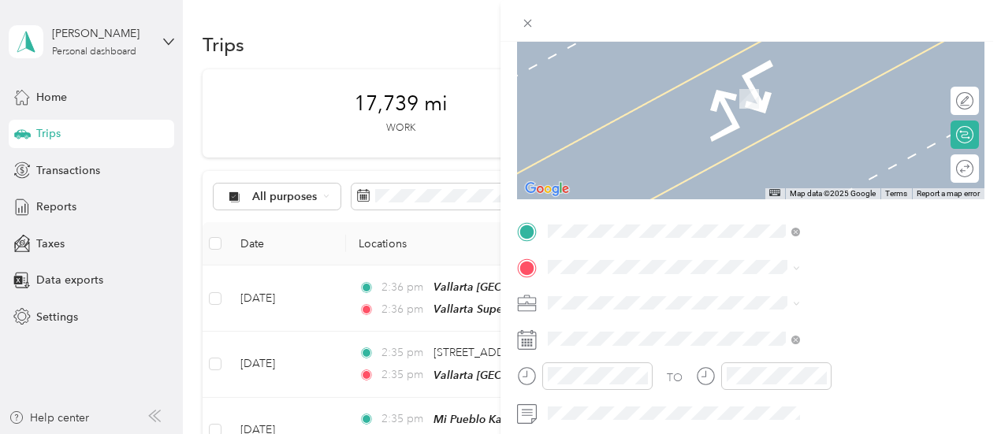
click at [787, 162] on div "TEAM [GEOGRAPHIC_DATA] [STREET_ADDRESS]" at bounding box center [830, 143] width 172 height 39
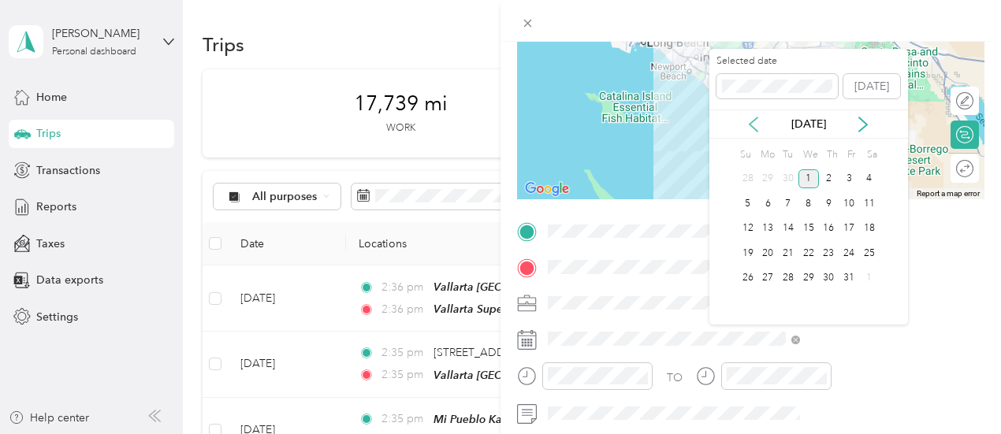
click at [750, 125] on icon at bounding box center [754, 125] width 16 height 16
click at [788, 274] on div "30" at bounding box center [788, 279] width 20 height 20
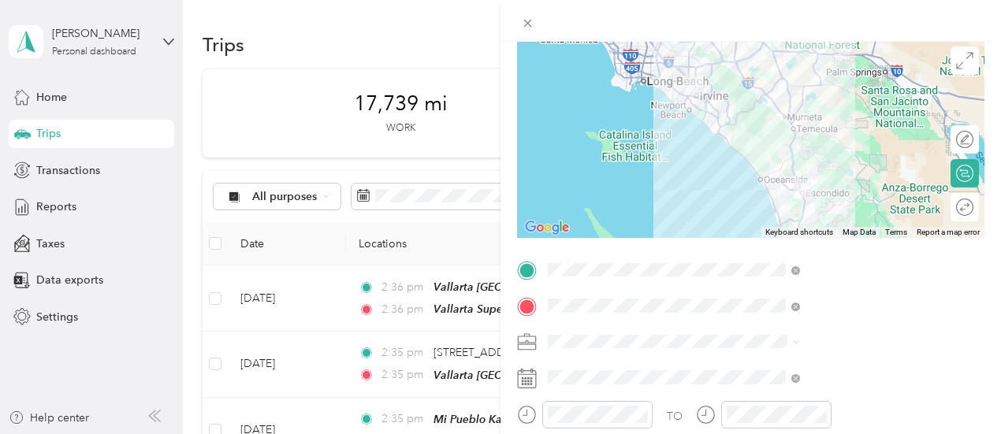
scroll to position [0, 0]
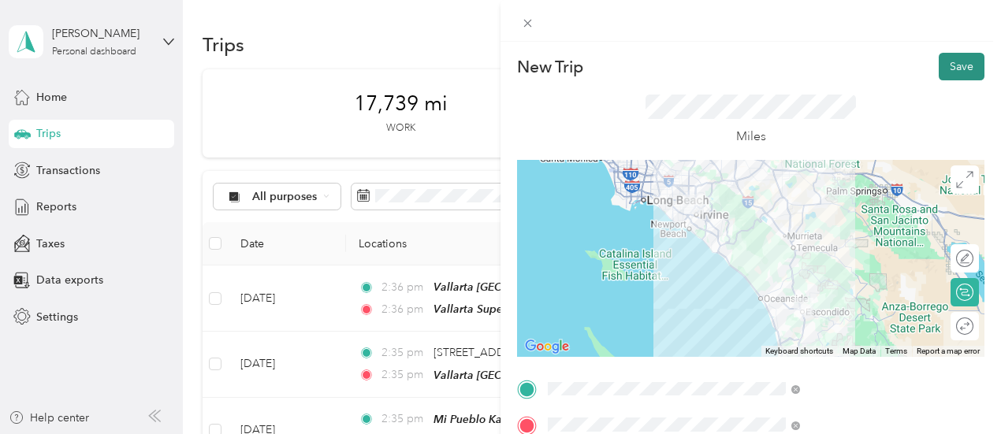
click at [948, 64] on button "Save" at bounding box center [962, 67] width 46 height 28
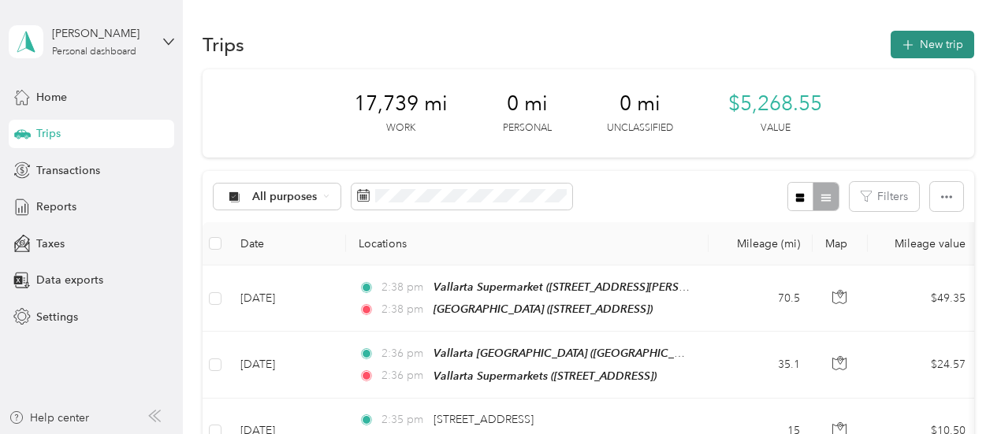
click at [911, 47] on button "New trip" at bounding box center [933, 45] width 84 height 28
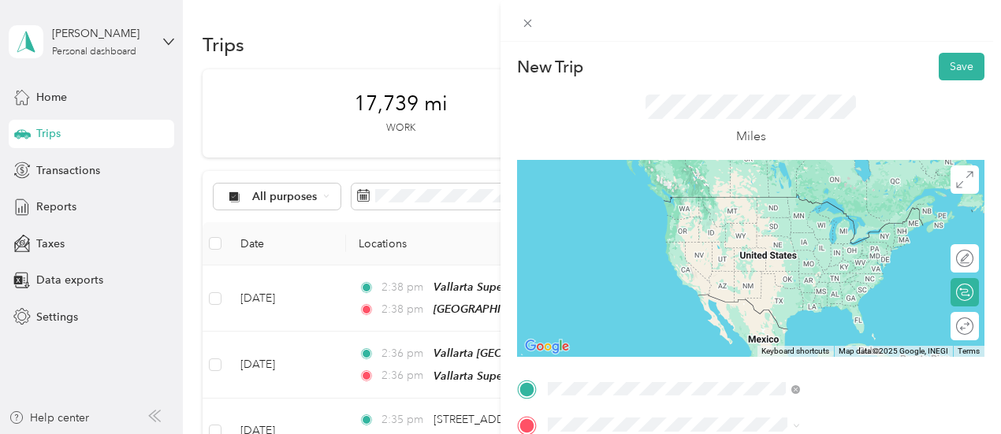
click at [790, 345] on div "TEAM [GEOGRAPHIC_DATA] [STREET_ADDRESS]" at bounding box center [830, 325] width 172 height 39
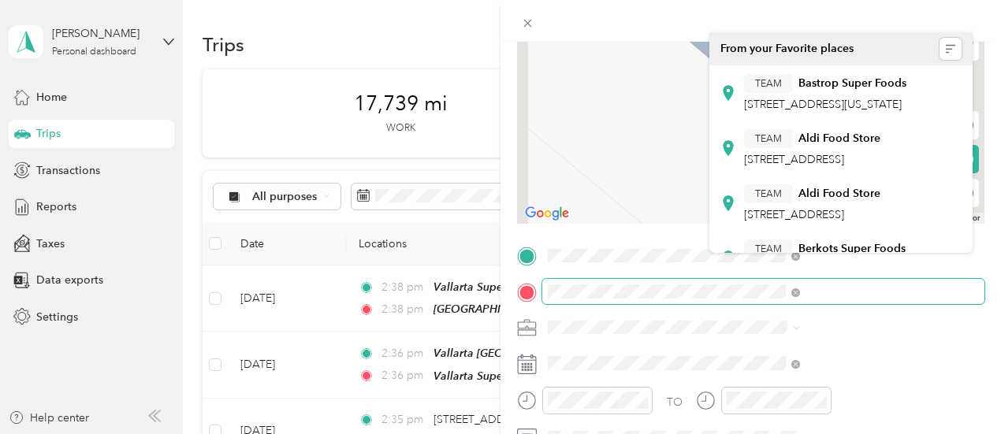
scroll to position [158, 0]
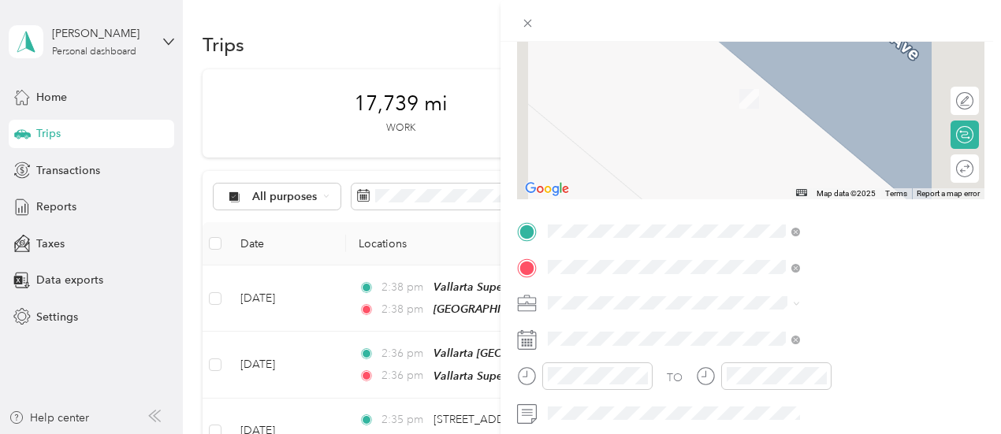
click at [825, 111] on span "[STREET_ADDRESS][PERSON_NAME]" at bounding box center [838, 104] width 188 height 13
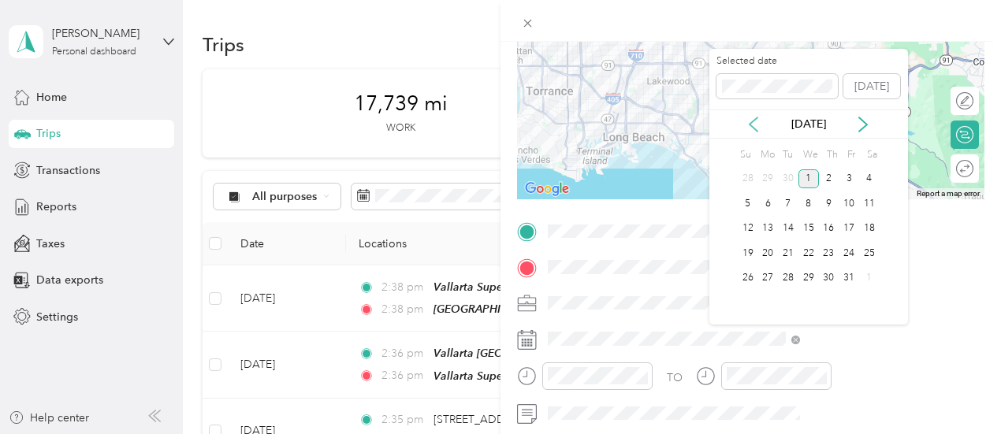
click at [751, 125] on icon at bounding box center [754, 124] width 8 height 14
click at [788, 276] on div "30" at bounding box center [788, 279] width 20 height 20
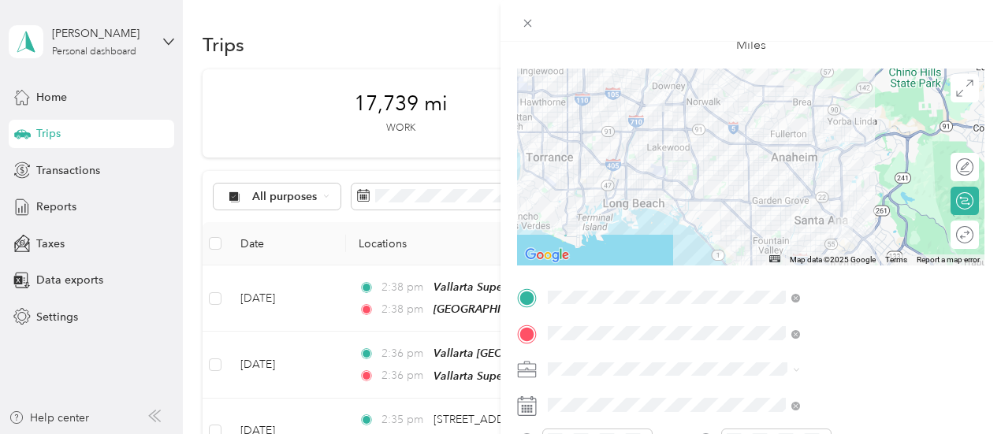
scroll to position [0, 0]
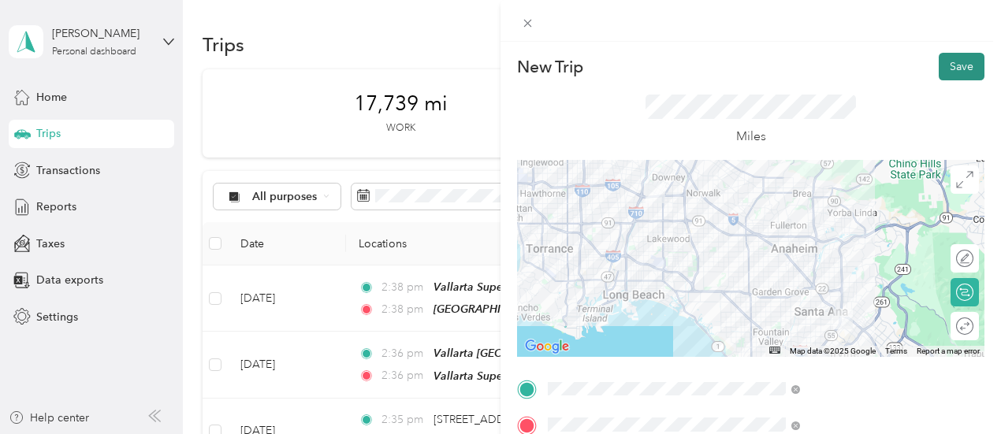
click at [956, 67] on button "Save" at bounding box center [962, 67] width 46 height 28
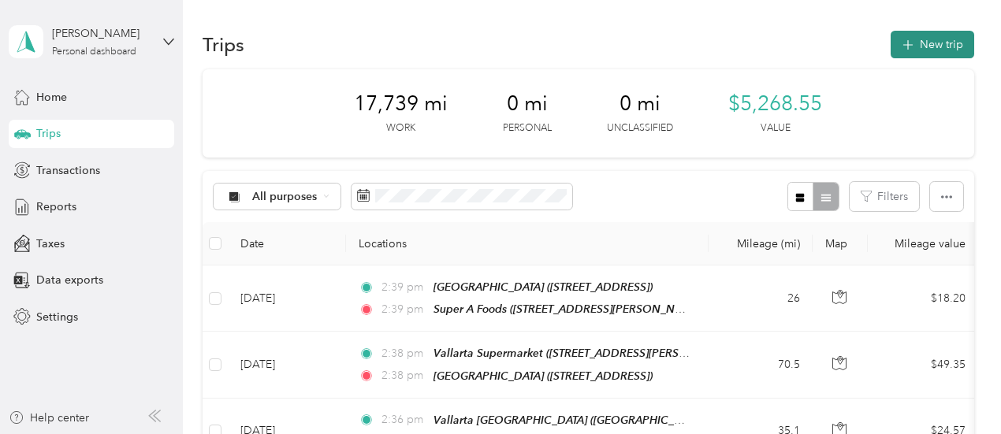
click at [923, 40] on button "New trip" at bounding box center [933, 45] width 84 height 28
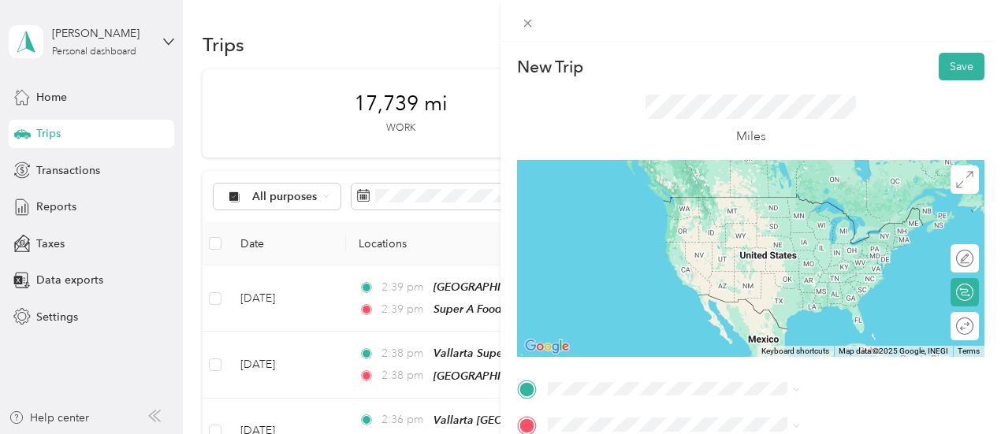
click at [795, 233] on div "TEAM Super A Foods [STREET_ADDRESS][PERSON_NAME]" at bounding box center [841, 210] width 241 height 44
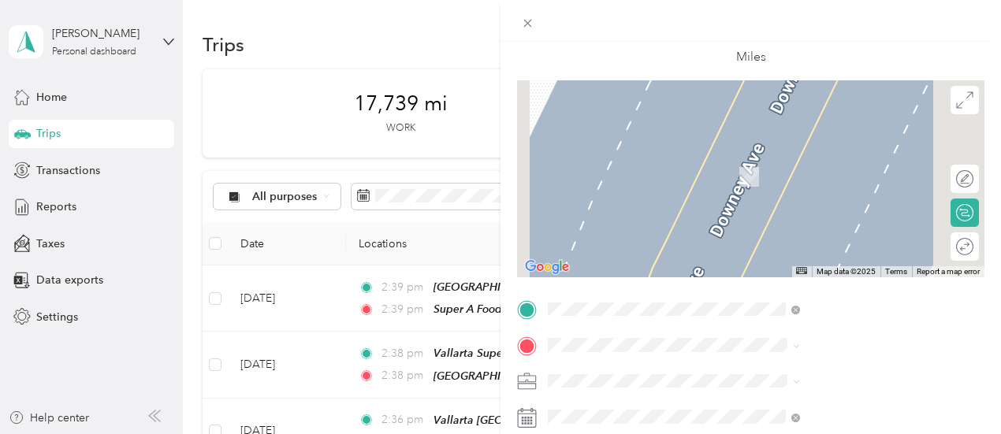
scroll to position [158, 0]
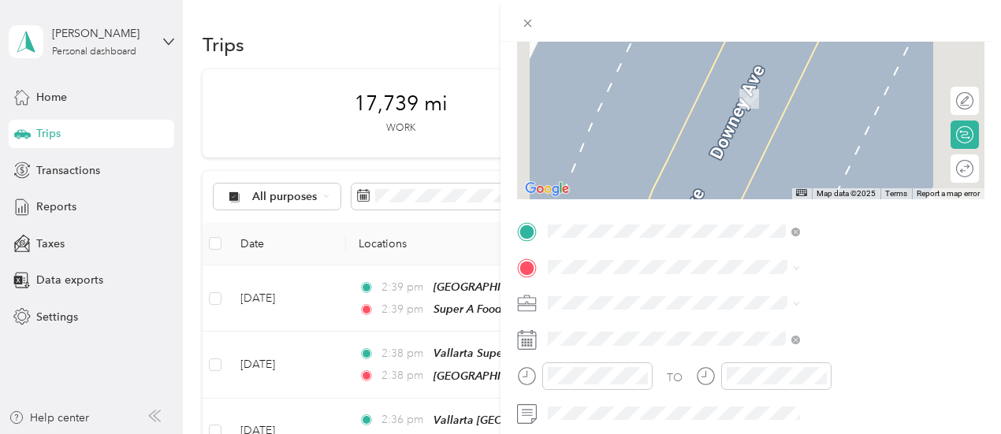
click at [814, 110] on span "[STREET_ADDRESS]" at bounding box center [794, 103] width 100 height 13
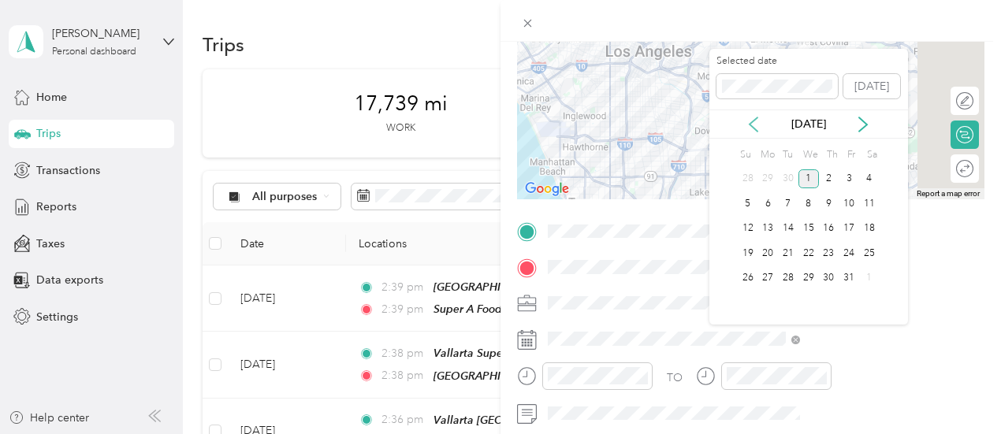
click at [755, 122] on icon at bounding box center [754, 125] width 16 height 16
click at [792, 274] on div "30" at bounding box center [788, 279] width 20 height 20
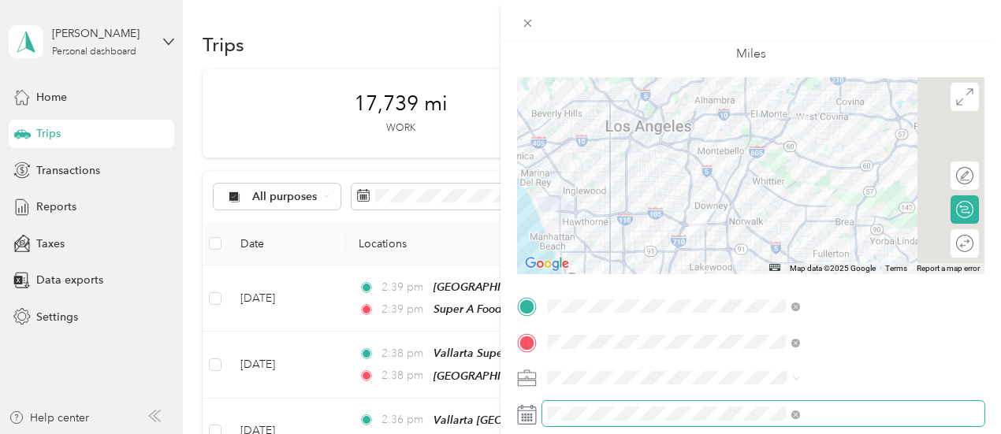
scroll to position [0, 0]
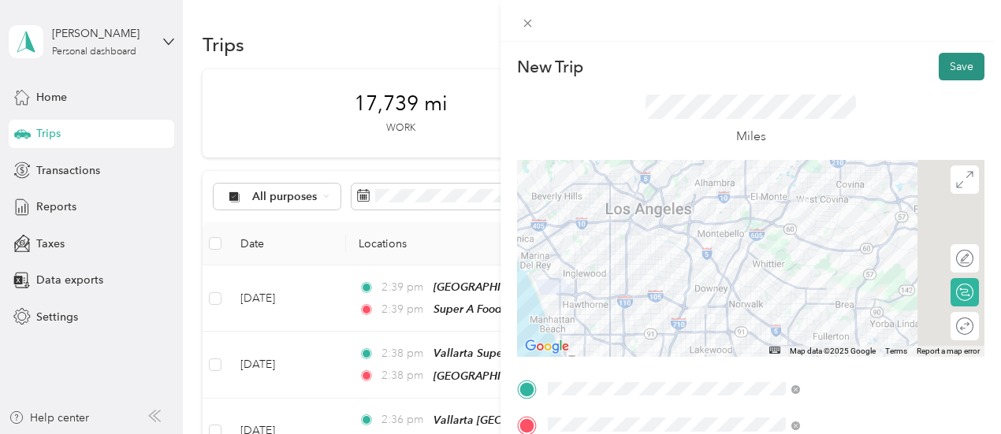
click at [956, 64] on button "Save" at bounding box center [962, 67] width 46 height 28
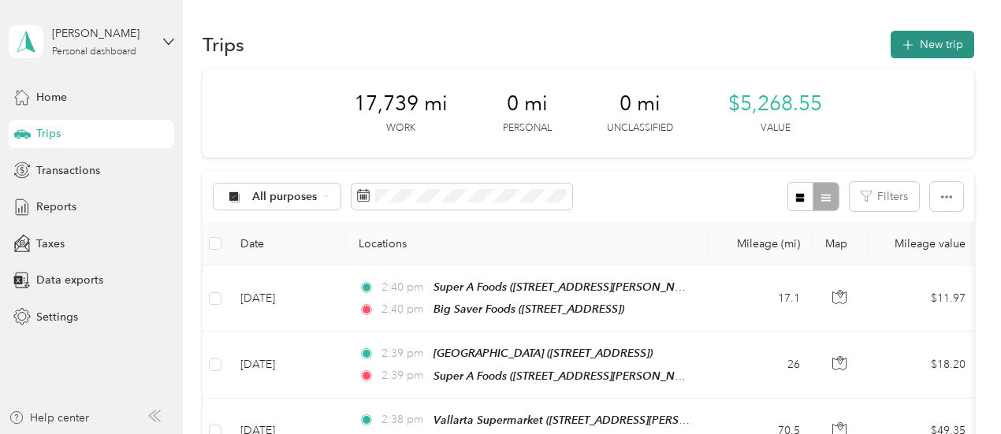
click at [927, 47] on button "New trip" at bounding box center [933, 45] width 84 height 28
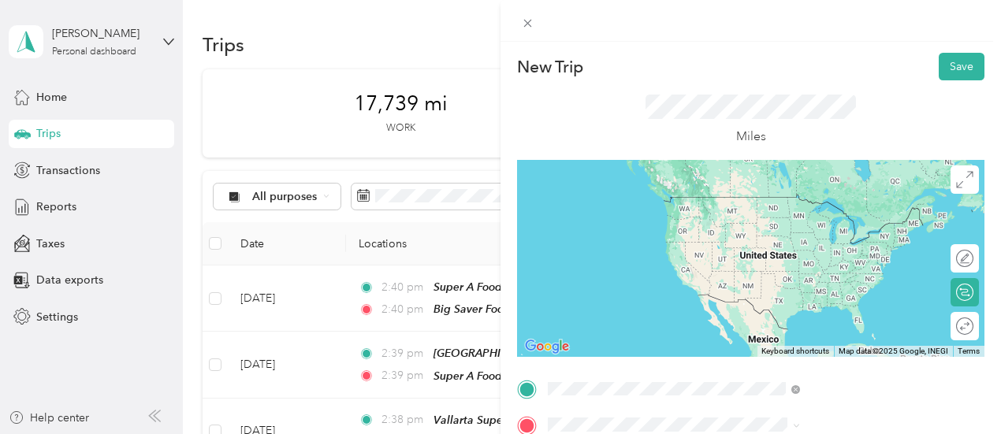
click at [811, 223] on span "[STREET_ADDRESS]" at bounding box center [794, 225] width 100 height 13
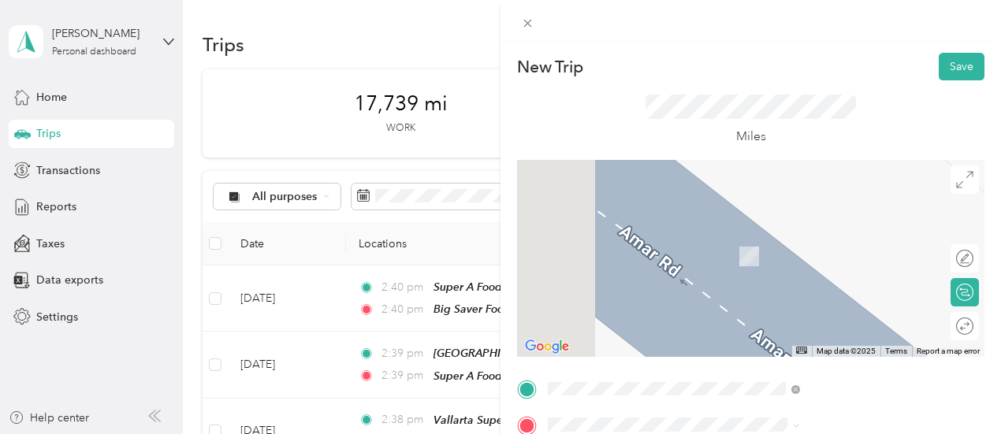
scroll to position [79, 0]
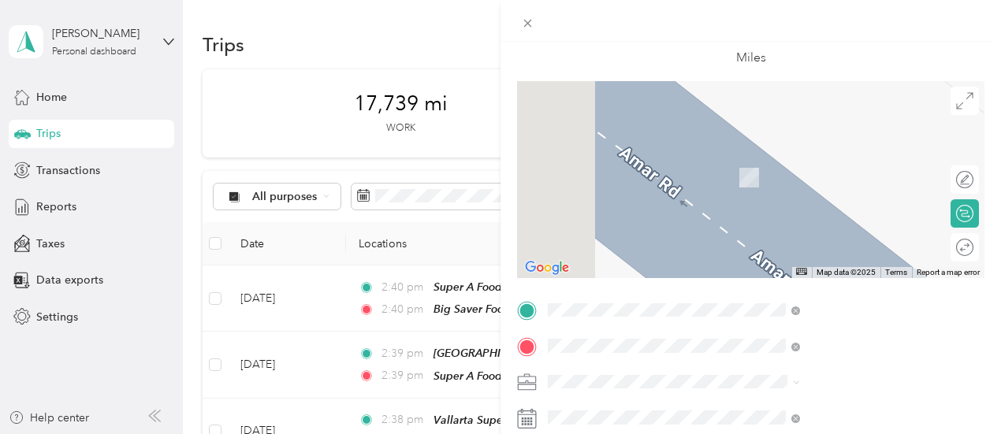
click at [832, 245] on span "[STREET_ADDRESS]" at bounding box center [794, 238] width 100 height 13
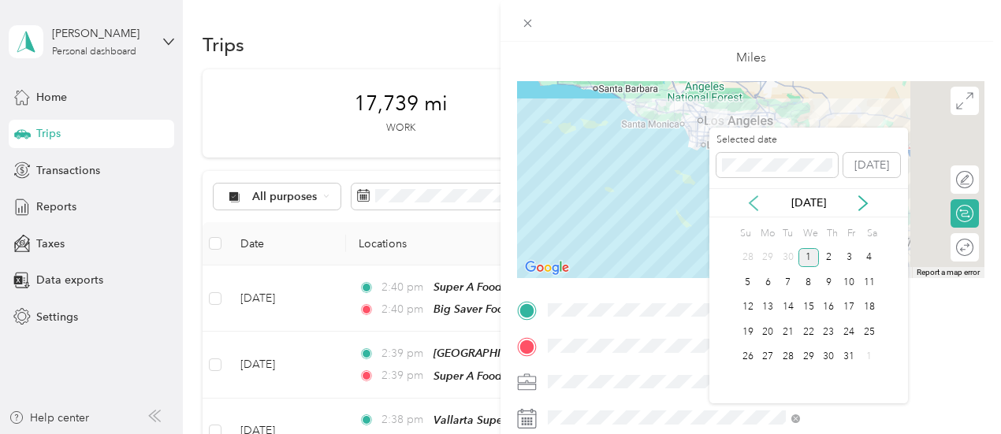
click at [753, 203] on icon at bounding box center [754, 204] width 16 height 16
click at [793, 351] on div "30" at bounding box center [788, 358] width 20 height 20
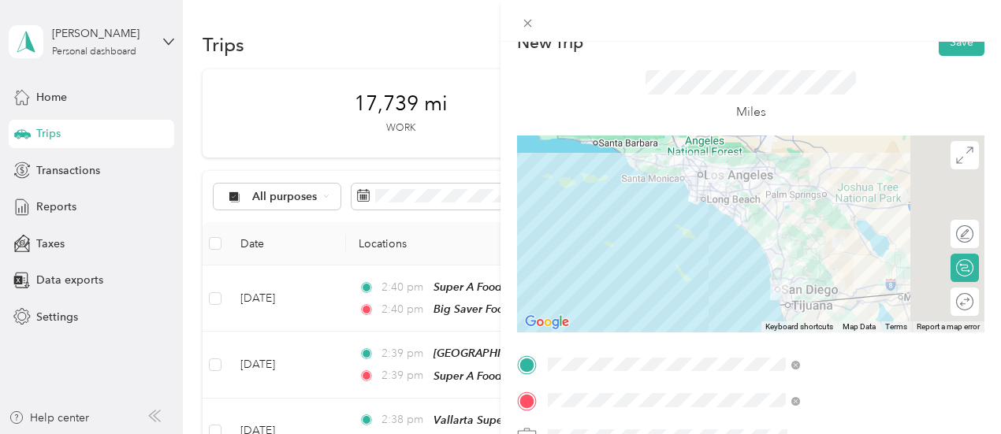
scroll to position [0, 0]
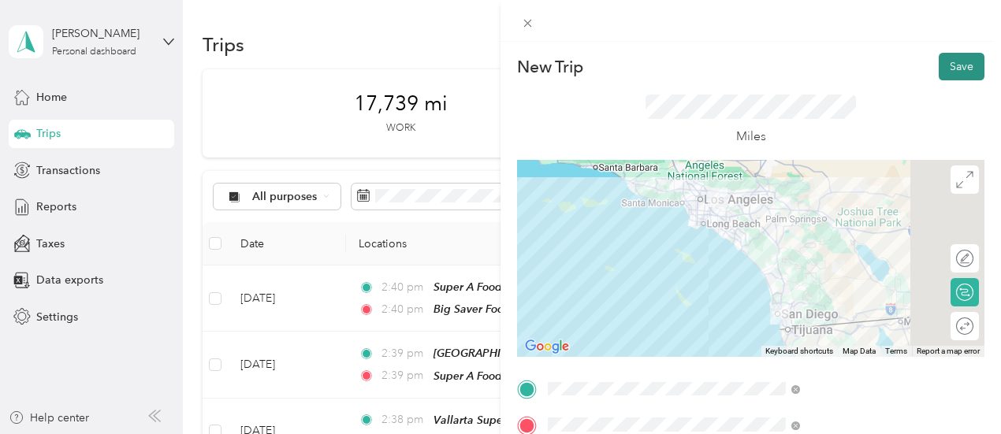
click at [949, 71] on button "Save" at bounding box center [962, 67] width 46 height 28
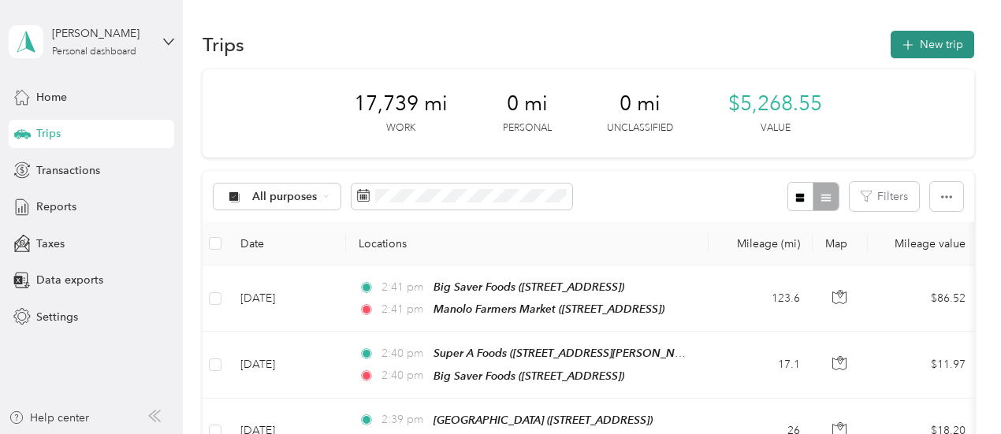
click at [922, 52] on button "New trip" at bounding box center [933, 45] width 84 height 28
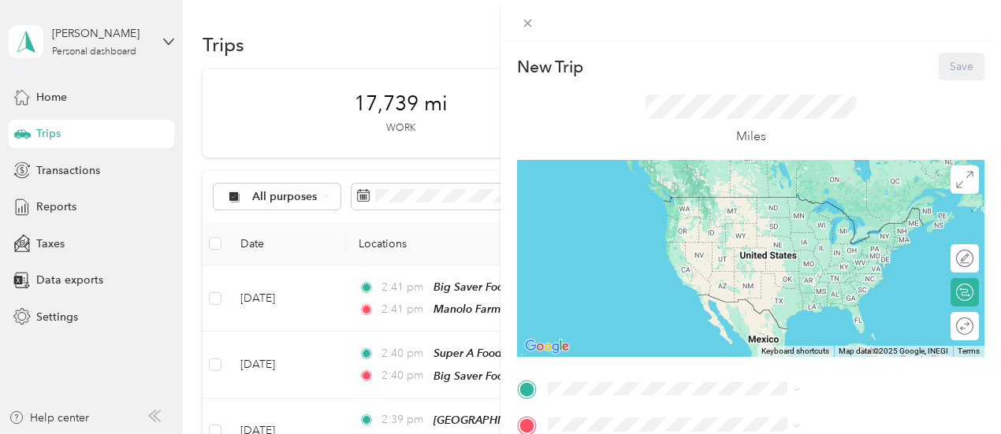
scroll to position [79, 0]
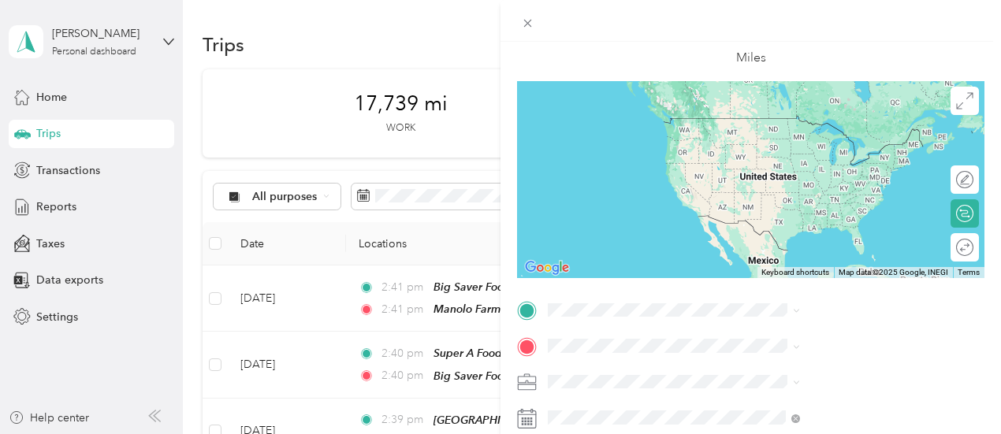
click at [802, 202] on span "[STREET_ADDRESS]" at bounding box center [794, 194] width 100 height 13
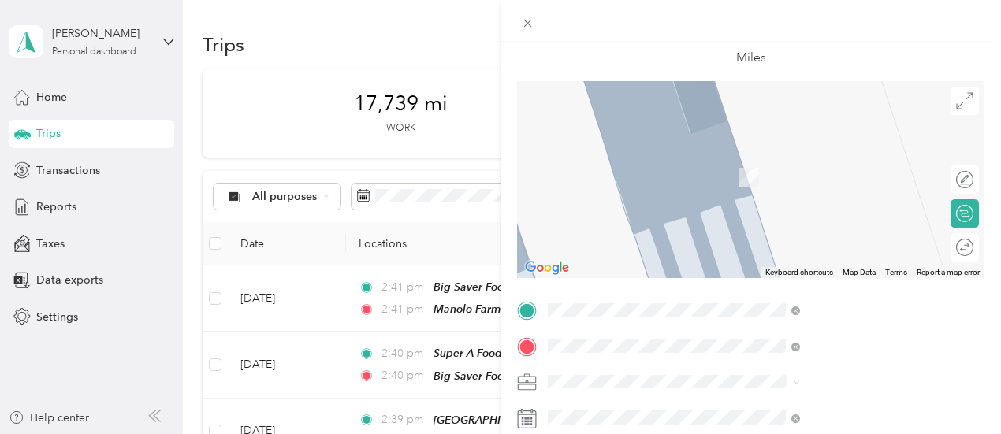
click at [795, 178] on span "[STREET_ADDRESS][US_STATE]" at bounding box center [823, 177] width 158 height 13
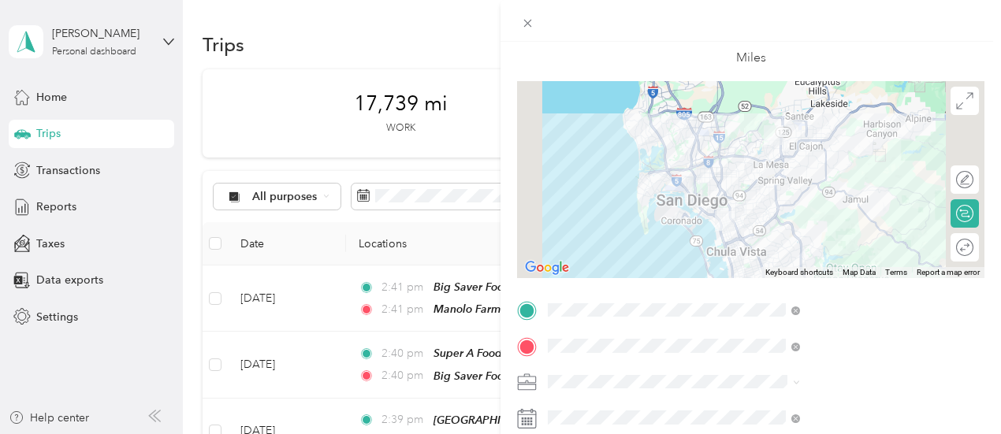
scroll to position [158, 0]
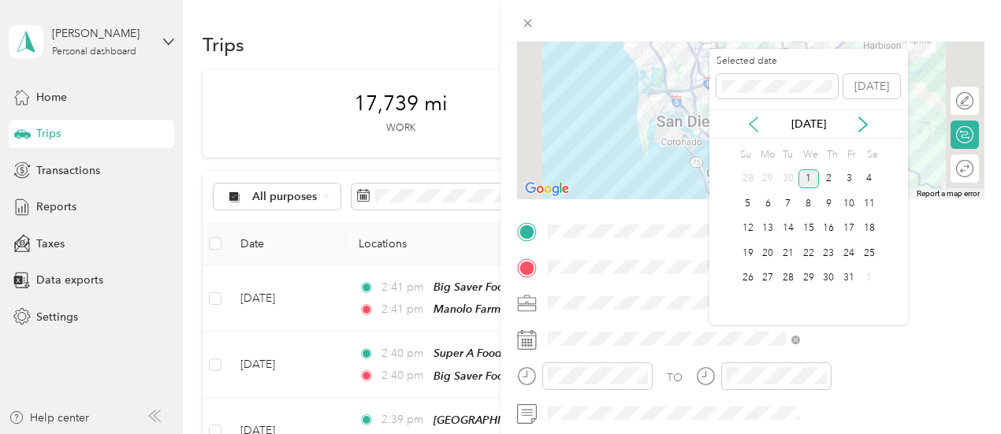
click at [753, 125] on icon at bounding box center [754, 124] width 8 height 14
click at [787, 275] on div "30" at bounding box center [788, 279] width 20 height 20
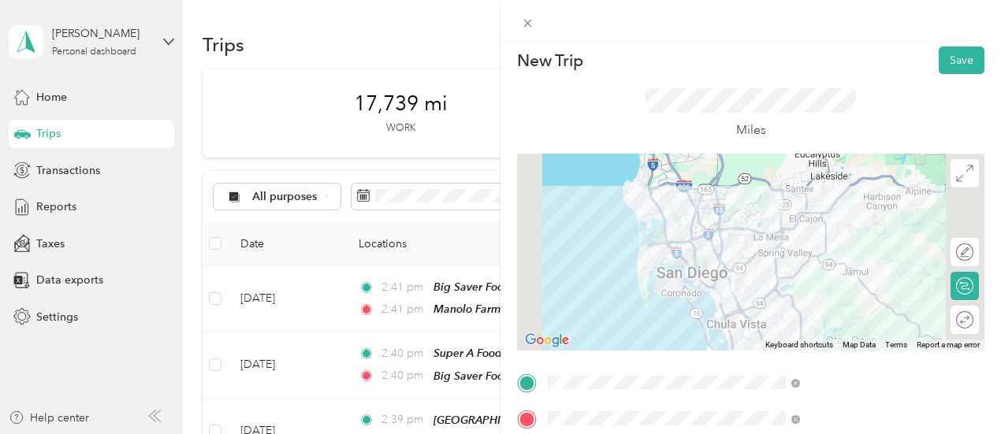
scroll to position [0, 0]
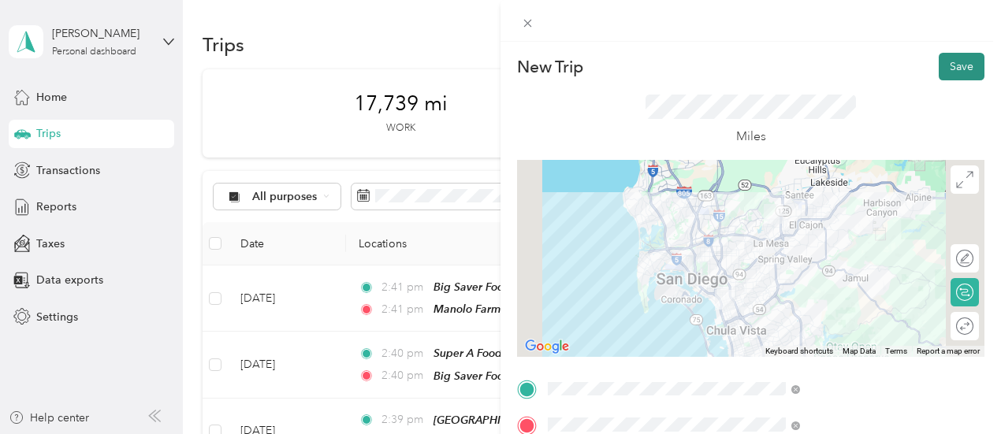
click at [945, 65] on button "Save" at bounding box center [962, 67] width 46 height 28
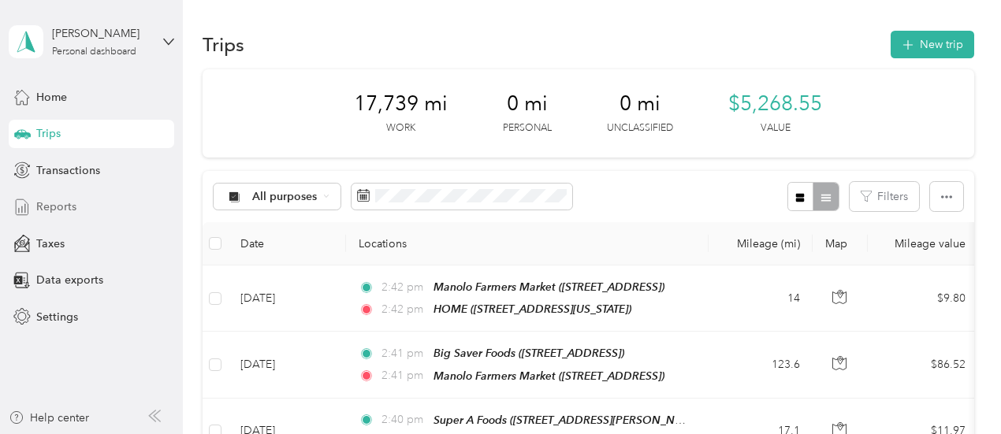
click at [58, 207] on span "Reports" at bounding box center [56, 207] width 40 height 17
